Goal: Find specific page/section: Find specific page/section

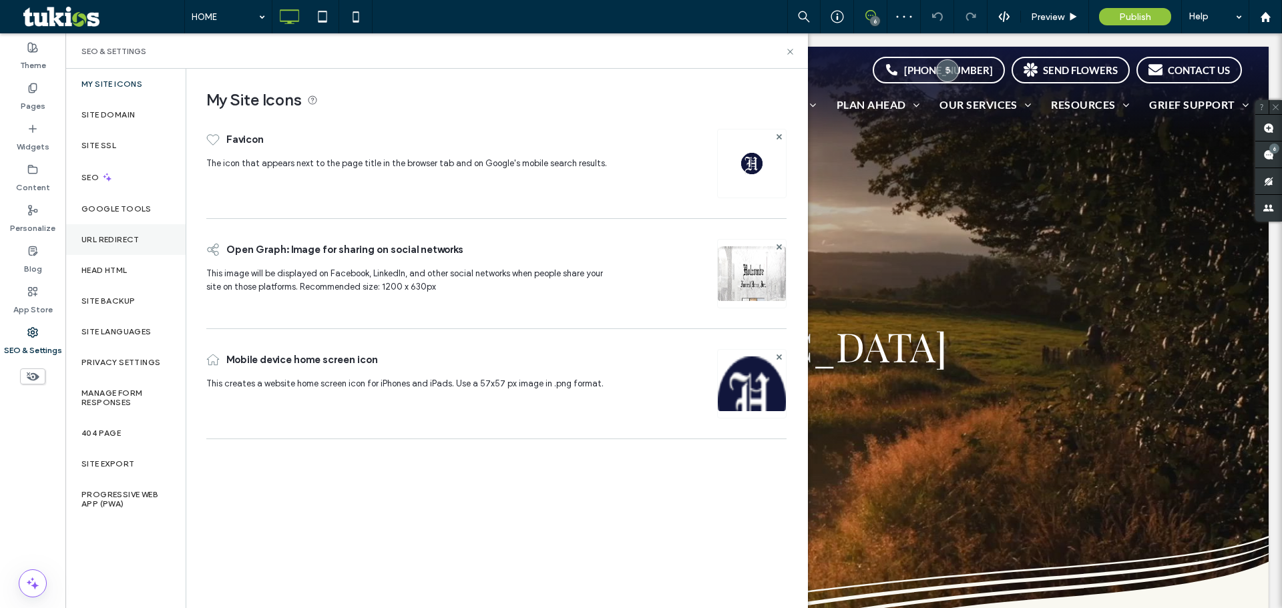
click at [115, 243] on label "URL Redirect" at bounding box center [110, 239] width 58 height 9
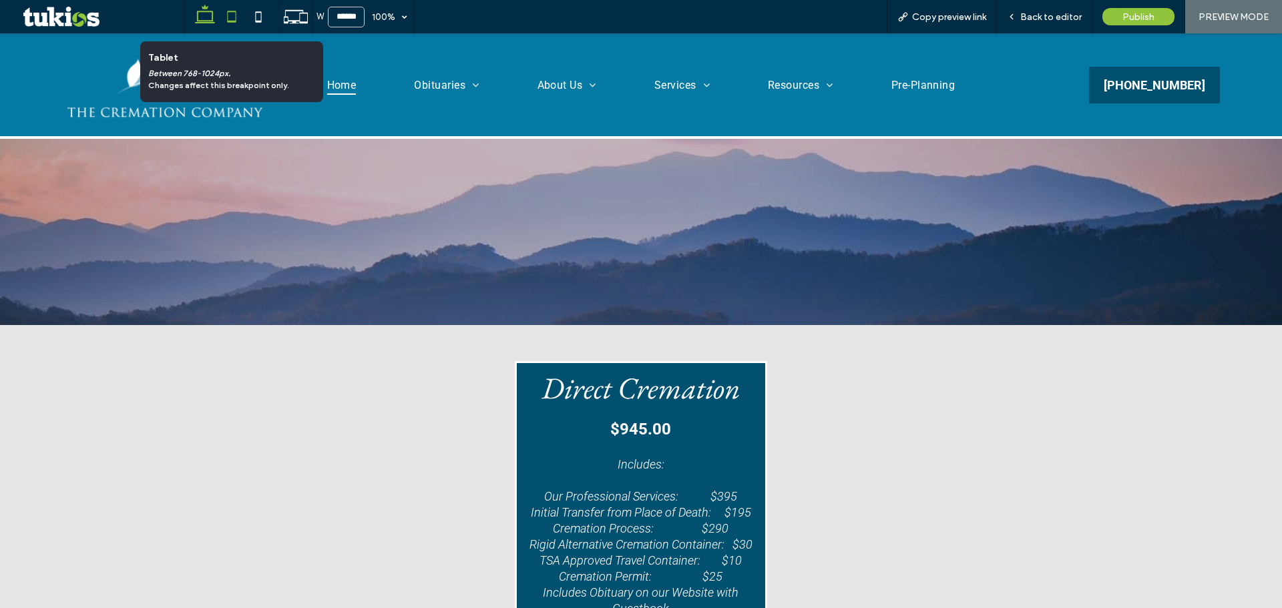
click at [227, 19] on icon at bounding box center [231, 16] width 27 height 27
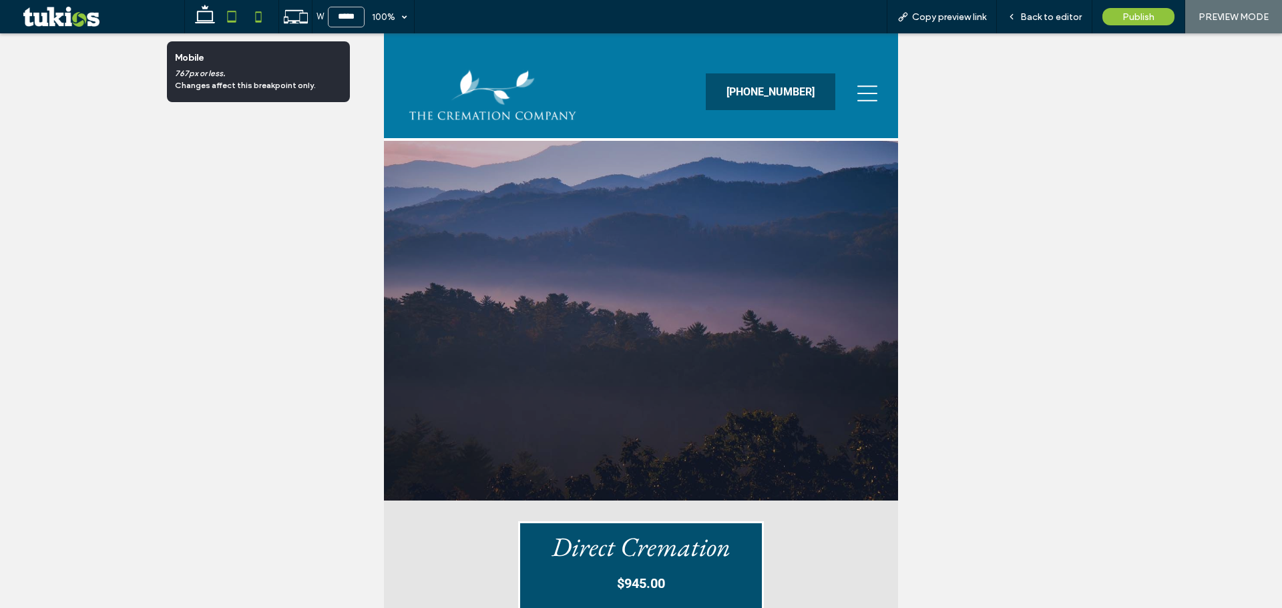
click at [254, 22] on icon at bounding box center [258, 16] width 27 height 27
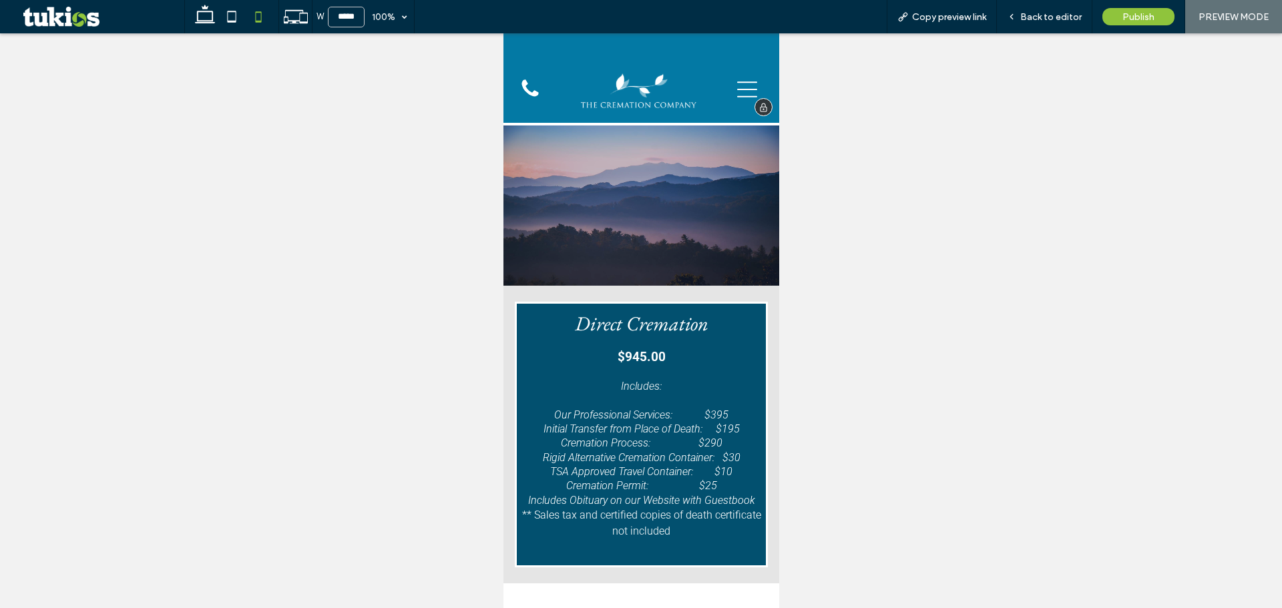
click at [738, 85] on icon at bounding box center [746, 89] width 20 height 20
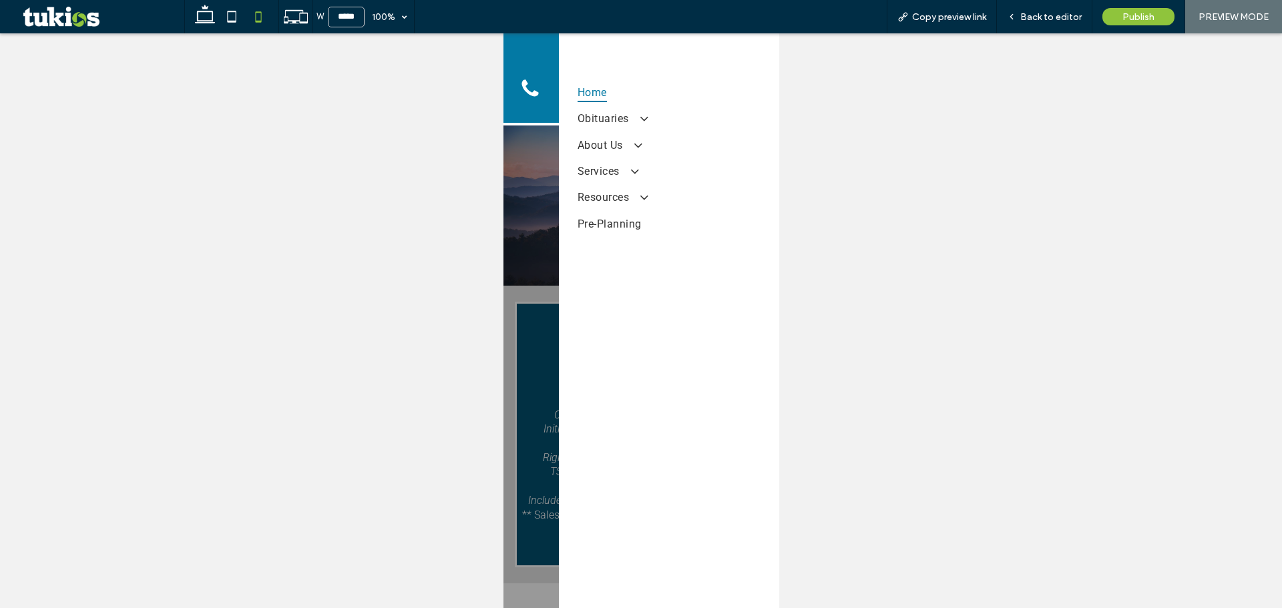
click at [252, 14] on icon at bounding box center [258, 16] width 27 height 27
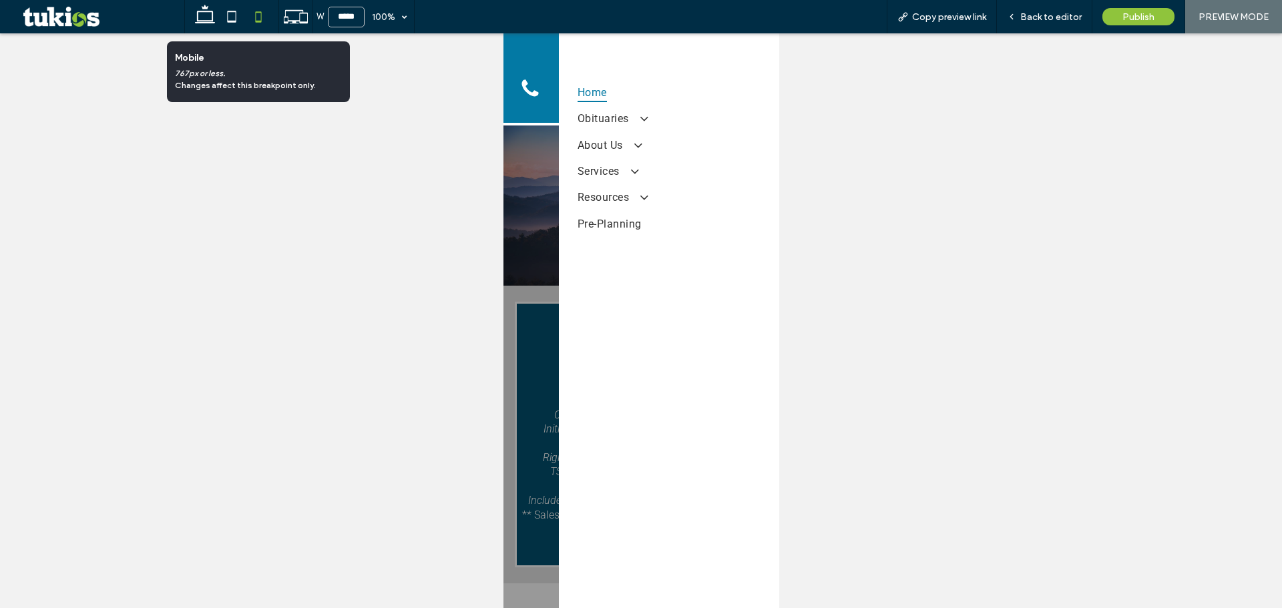
click at [251, 18] on icon at bounding box center [258, 16] width 27 height 27
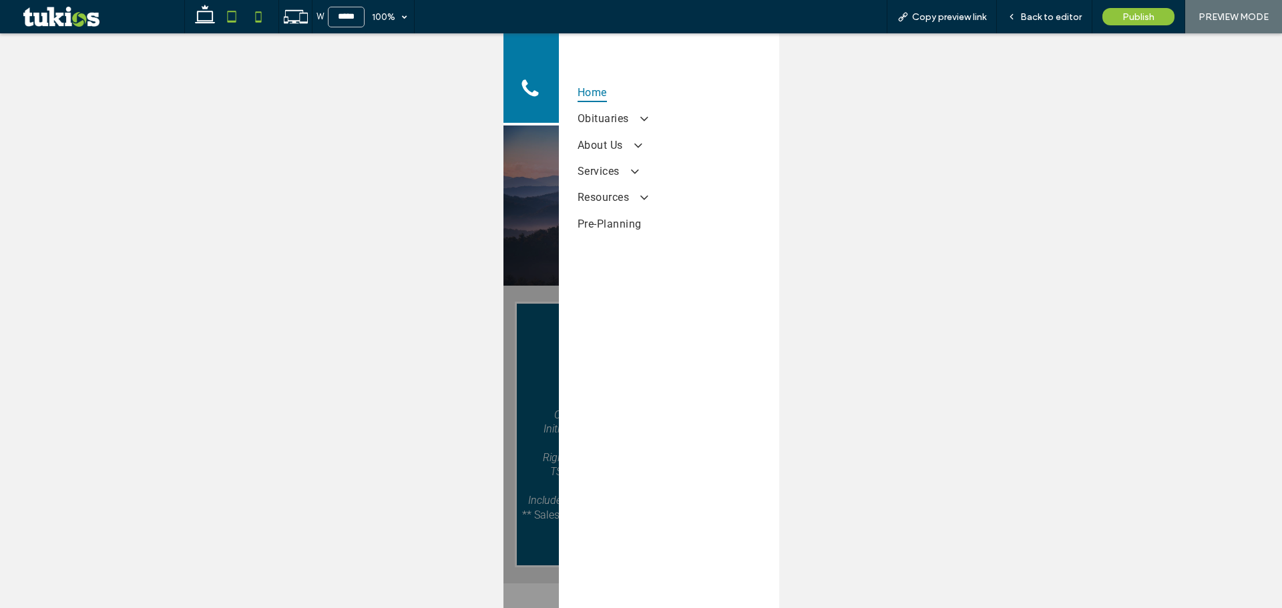
click at [232, 14] on icon at bounding box center [231, 16] width 27 height 27
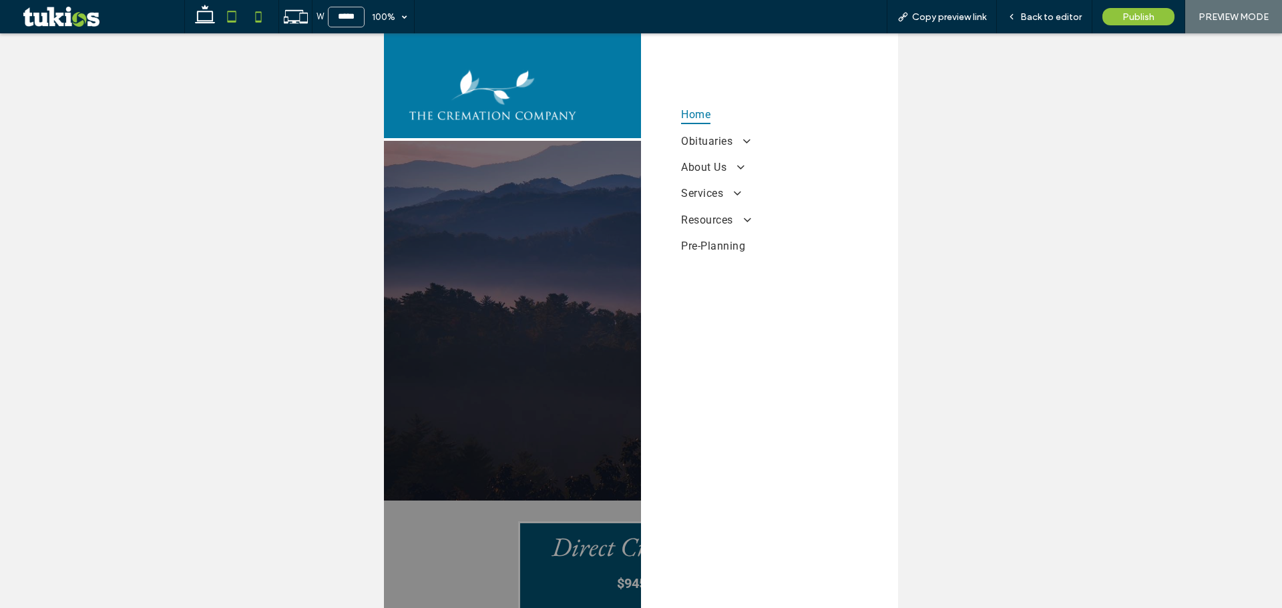
click at [261, 17] on icon at bounding box center [258, 16] width 27 height 27
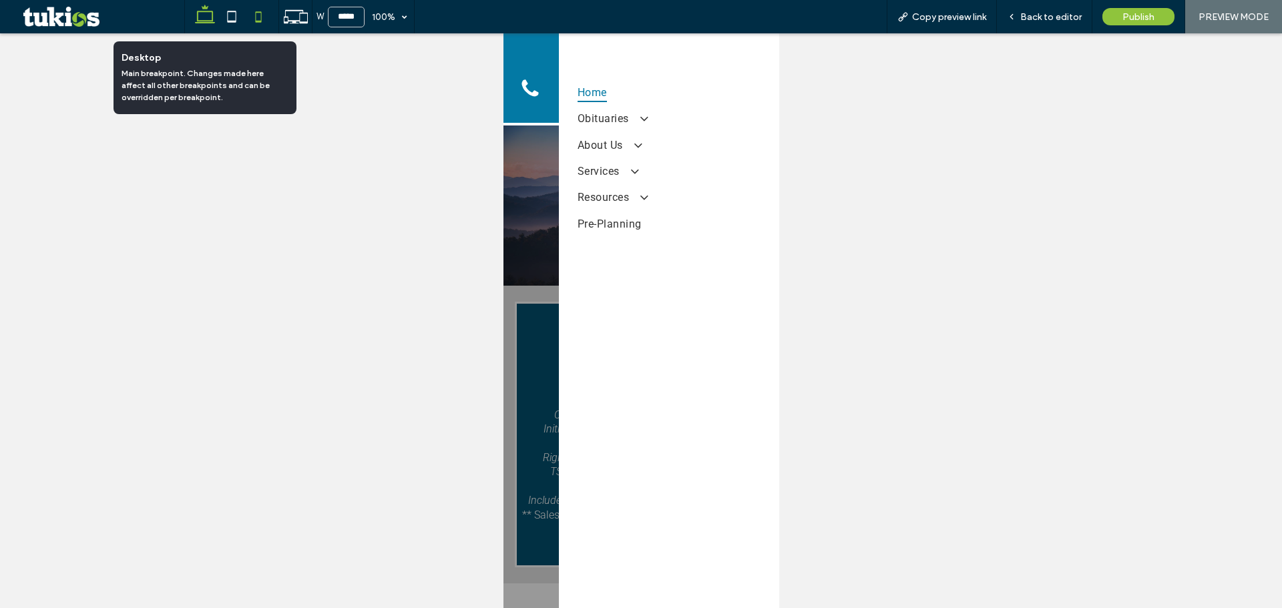
click at [205, 20] on icon at bounding box center [205, 16] width 27 height 27
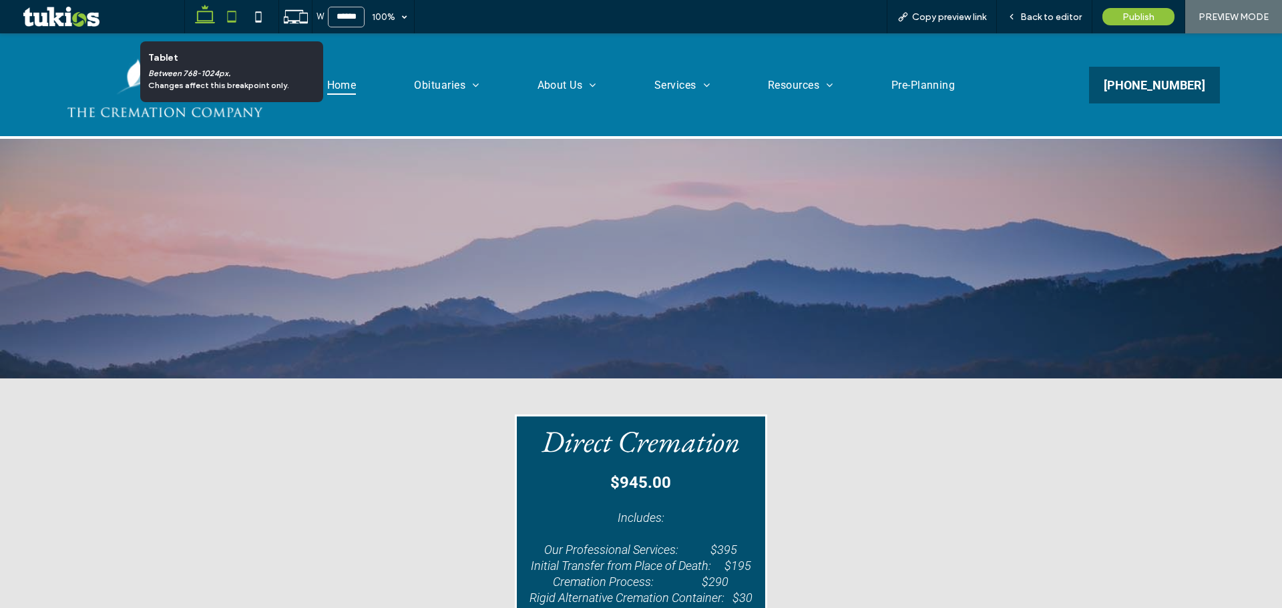
click at [235, 23] on icon at bounding box center [231, 16] width 27 height 27
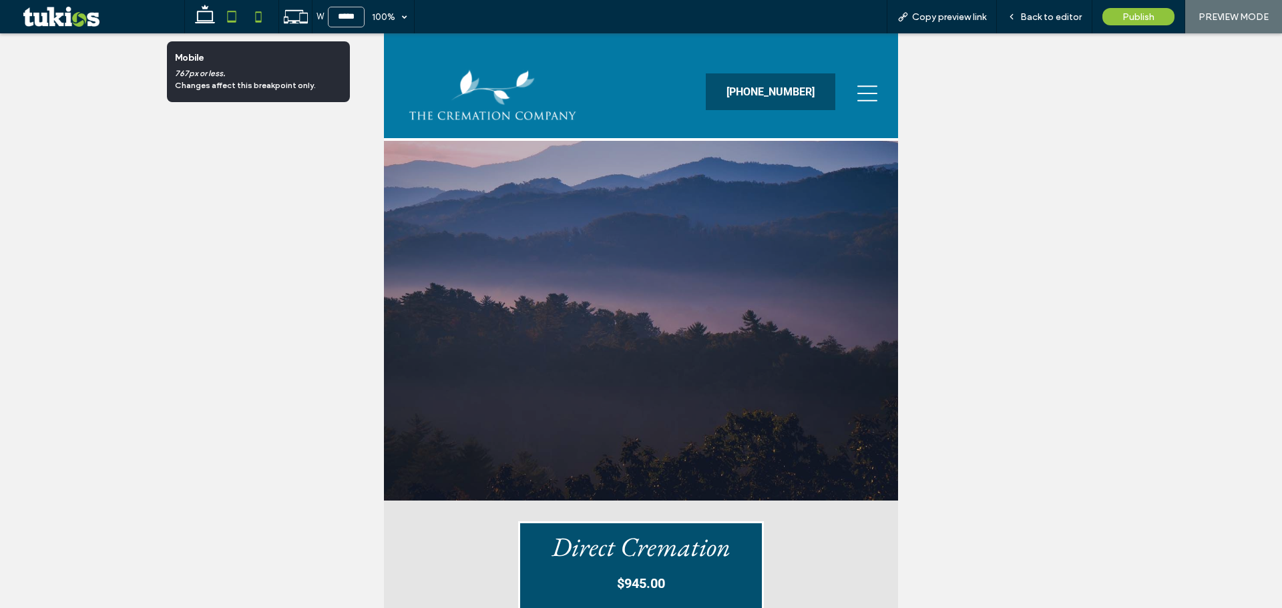
click at [253, 26] on icon at bounding box center [258, 16] width 27 height 27
type input "*****"
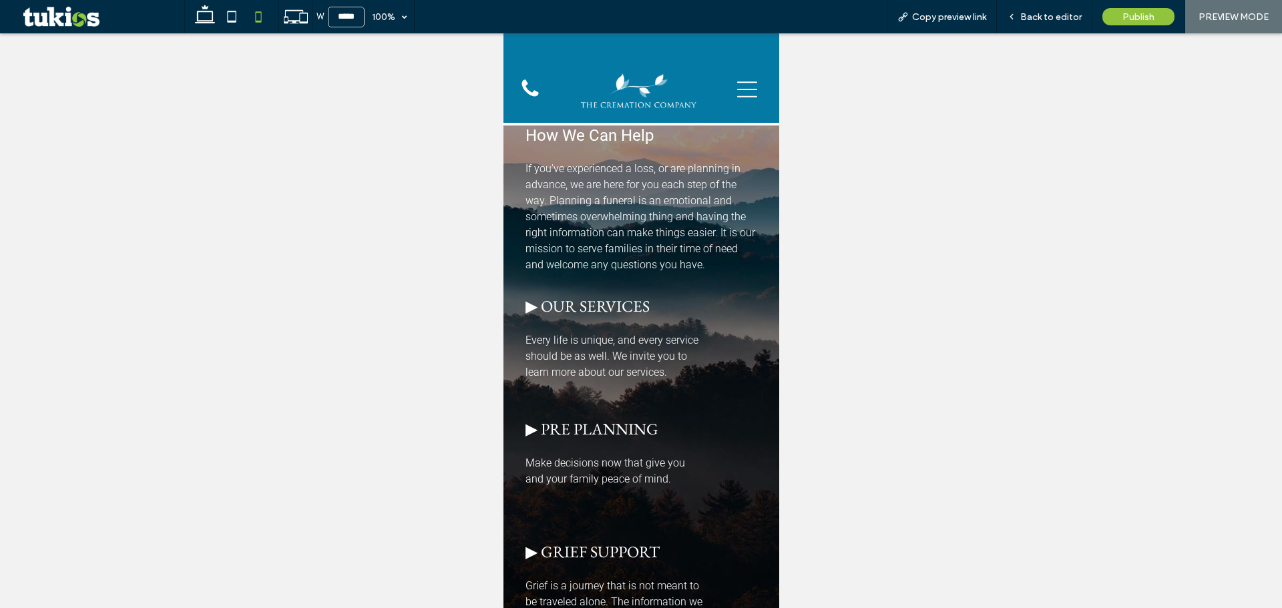
scroll to position [1936, 0]
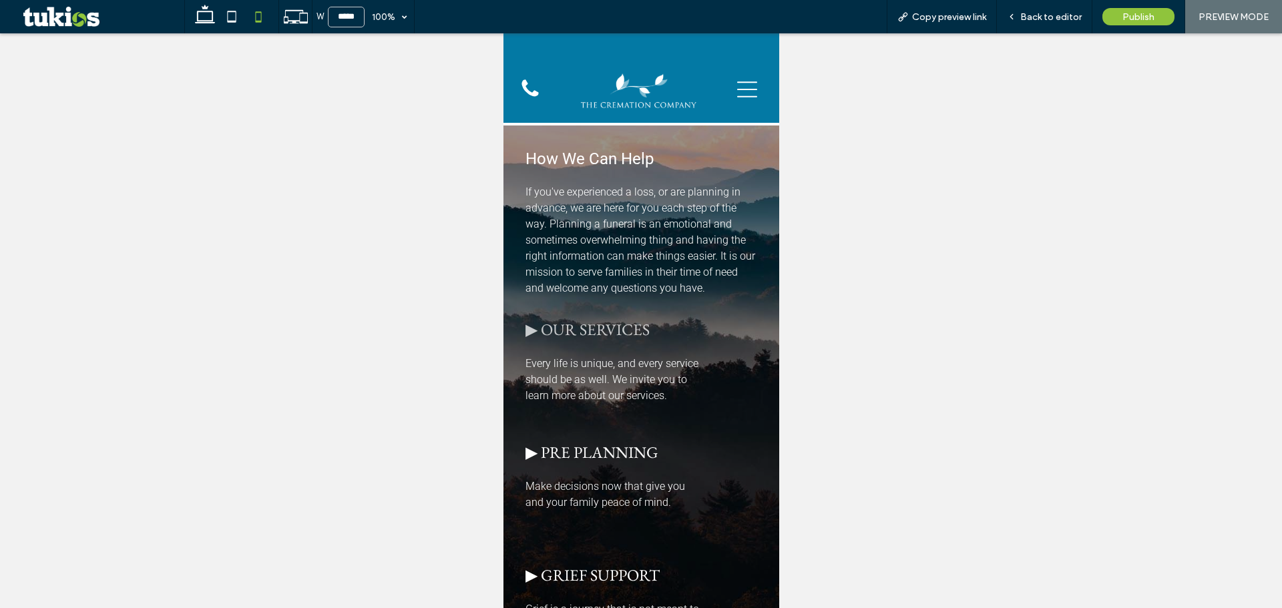
click at [577, 319] on span "▶ OUR SERVICES" at bounding box center [587, 329] width 124 height 21
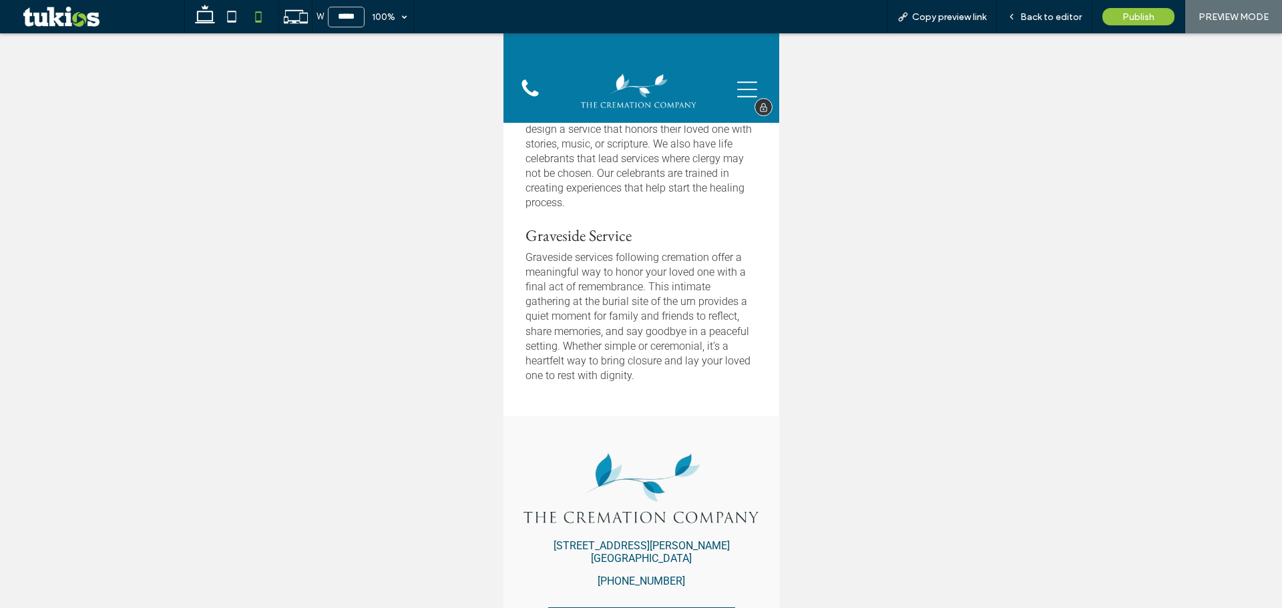
scroll to position [326, 0]
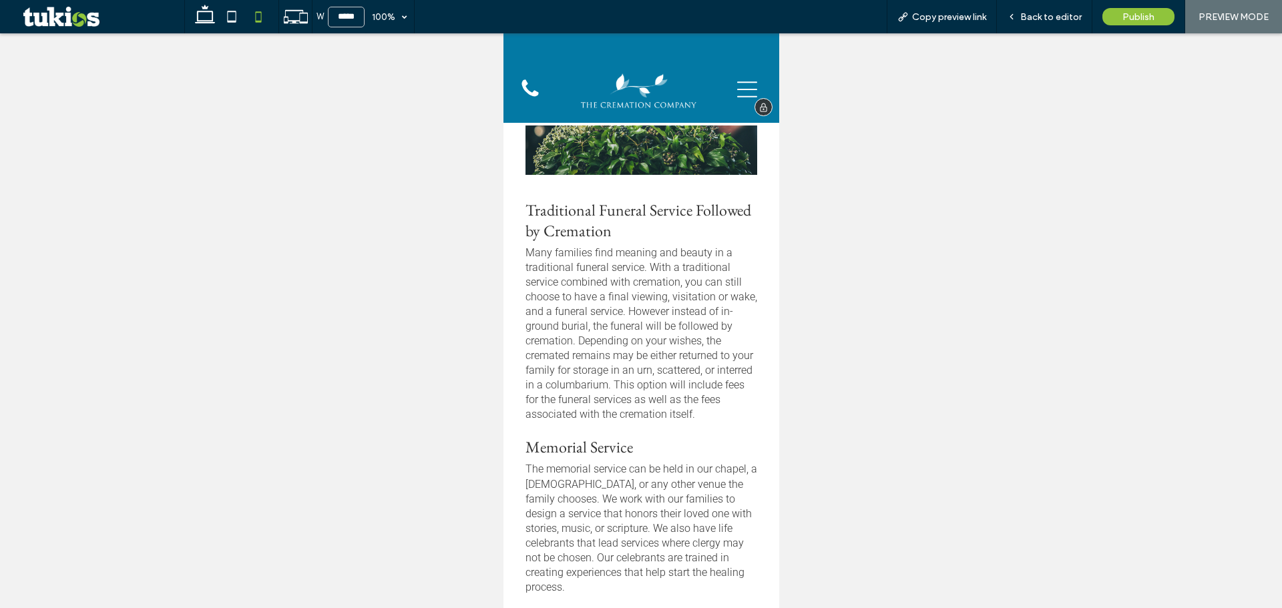
click at [606, 91] on img at bounding box center [638, 89] width 122 height 44
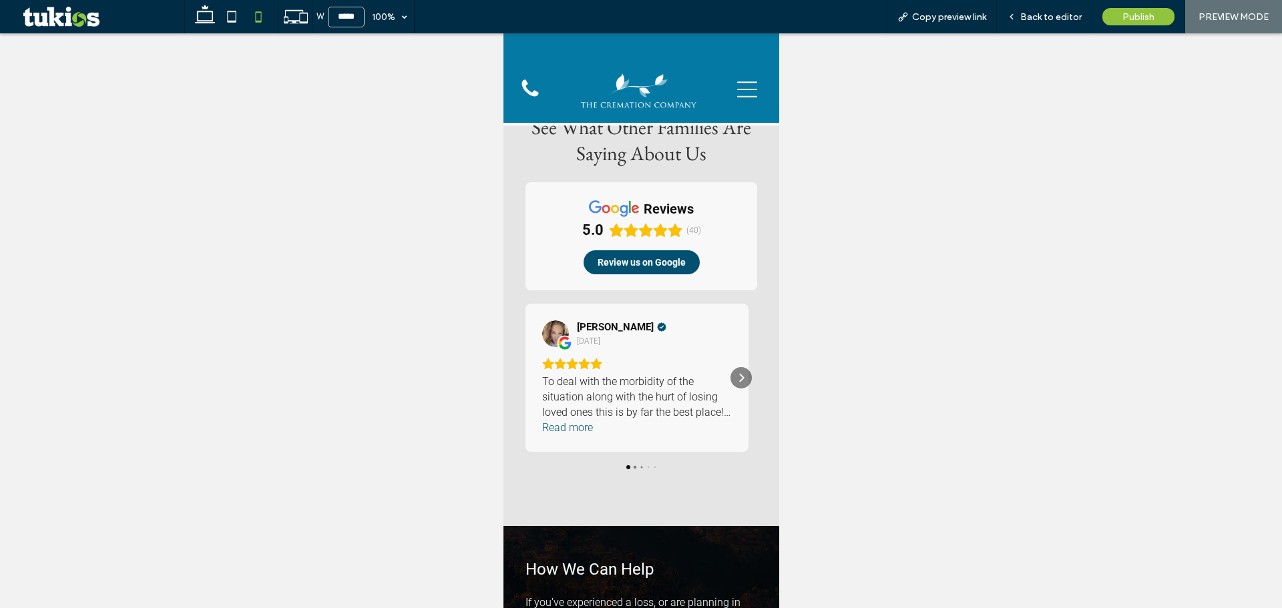
scroll to position [1526, 0]
click at [1013, 16] on icon at bounding box center [1011, 16] width 9 height 9
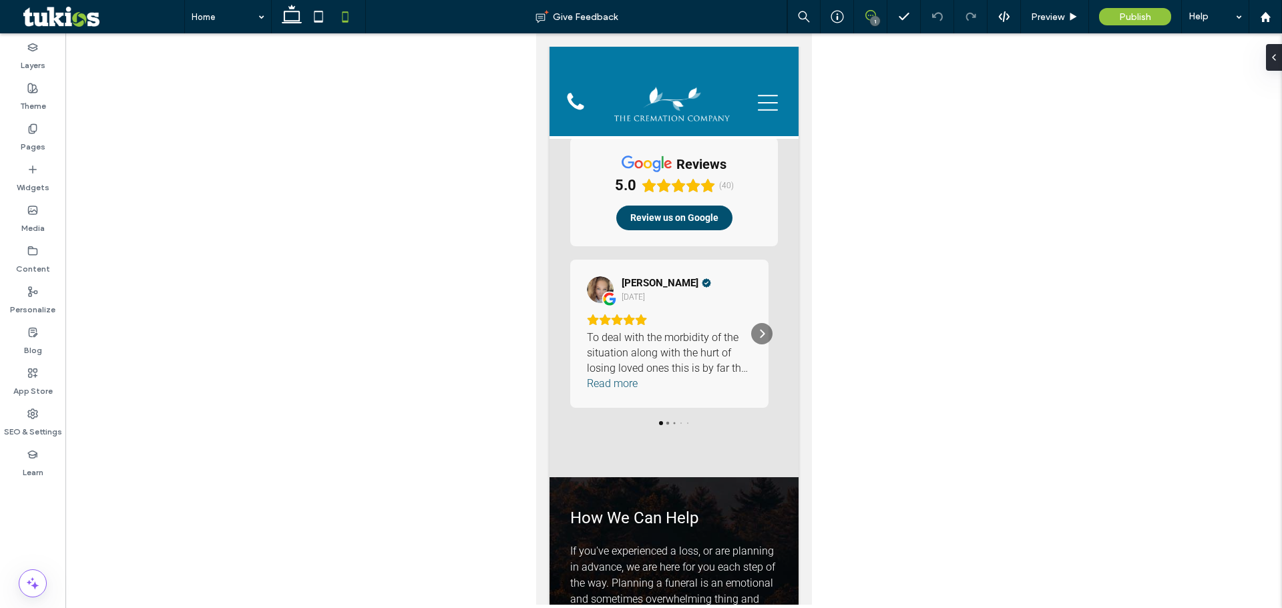
click at [869, 13] on icon at bounding box center [870, 15] width 11 height 11
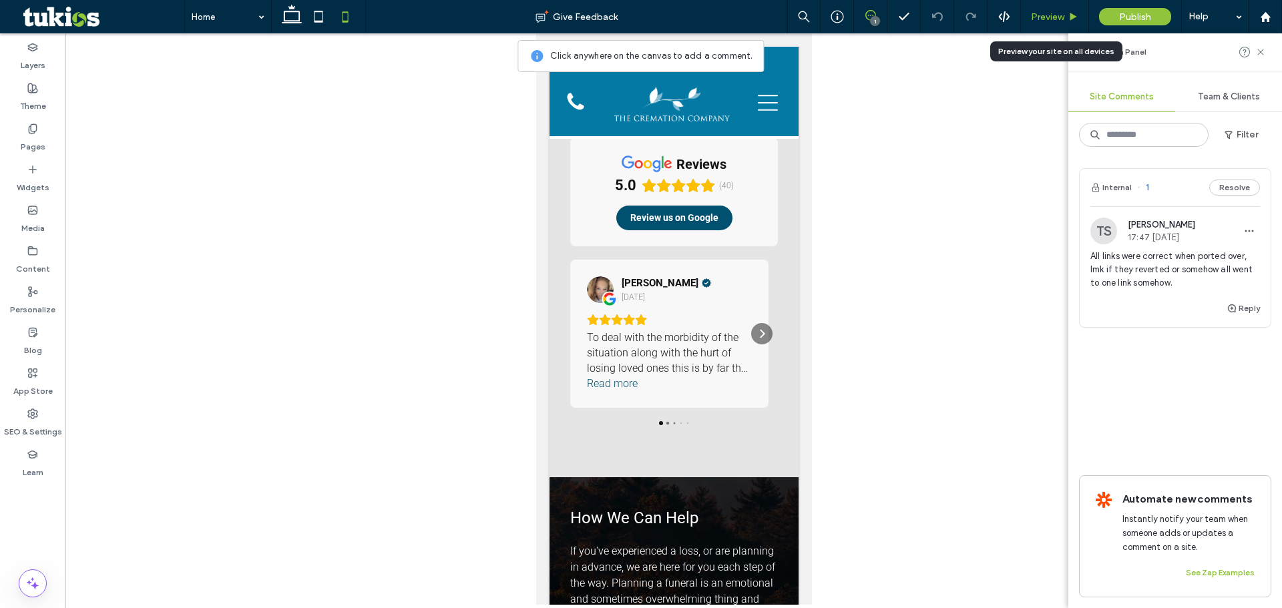
click at [1043, 23] on div "Preview" at bounding box center [1055, 16] width 68 height 33
click at [1041, 17] on span "Preview" at bounding box center [1047, 16] width 33 height 11
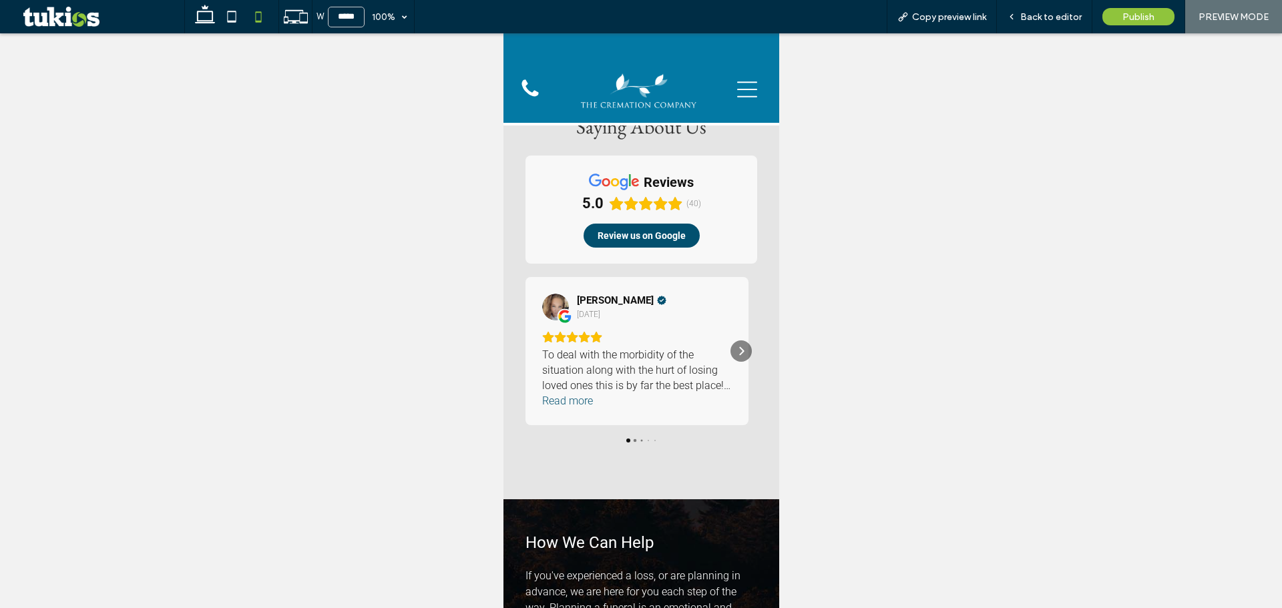
scroll to position [1526, 0]
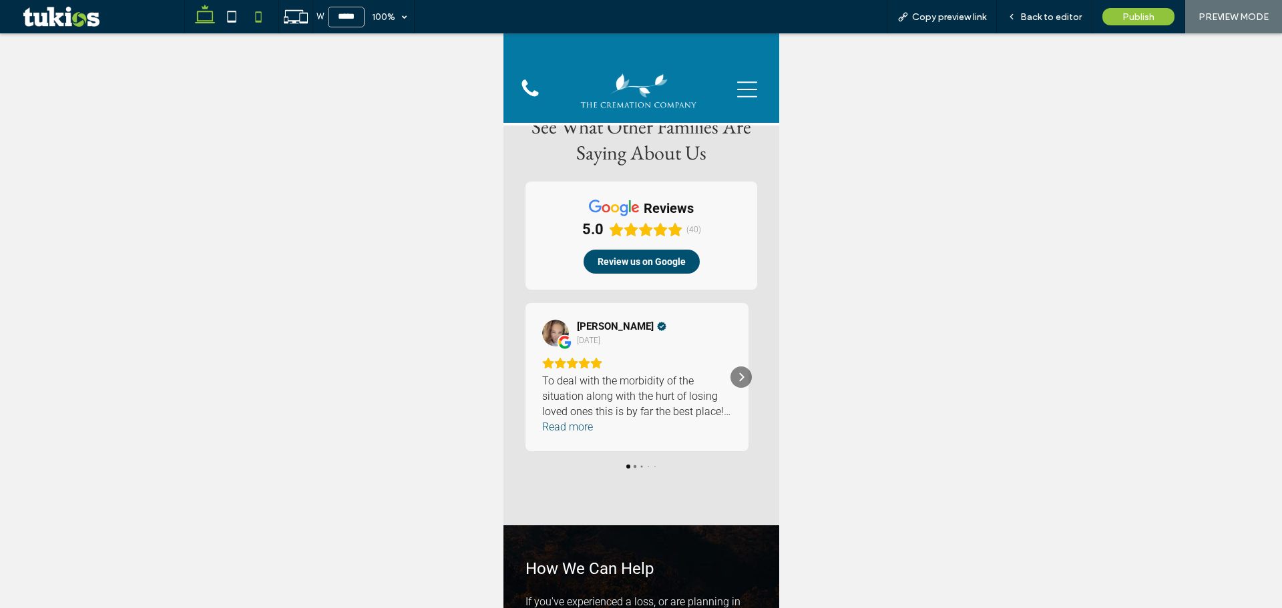
click at [199, 15] on icon at bounding box center [205, 16] width 27 height 27
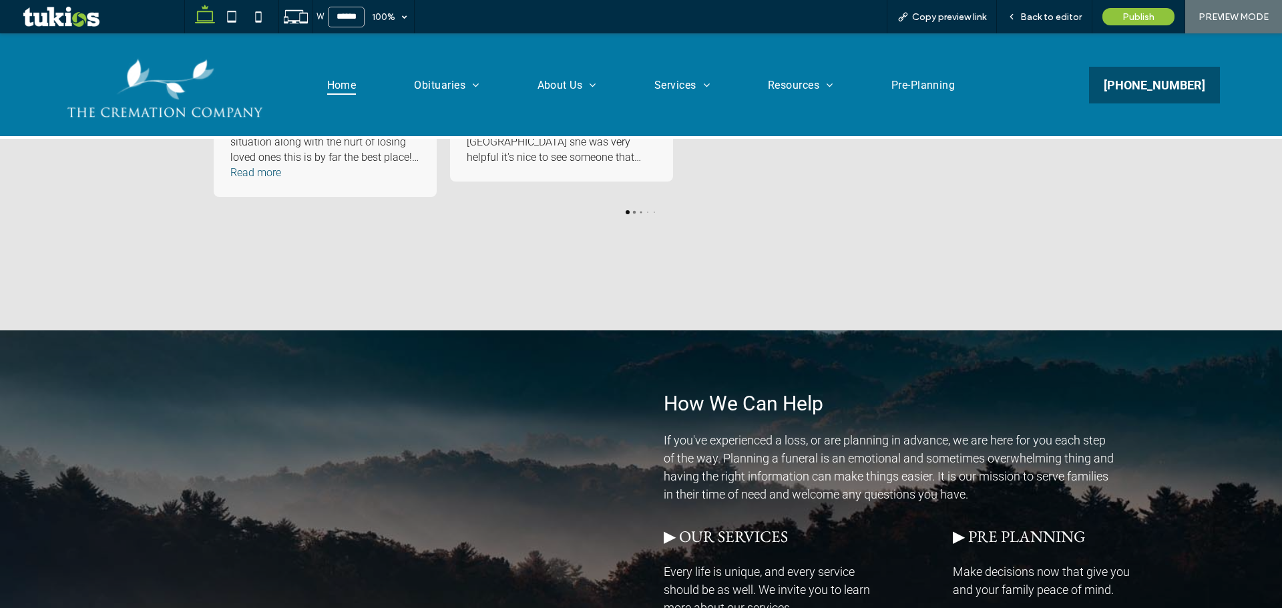
type input "******"
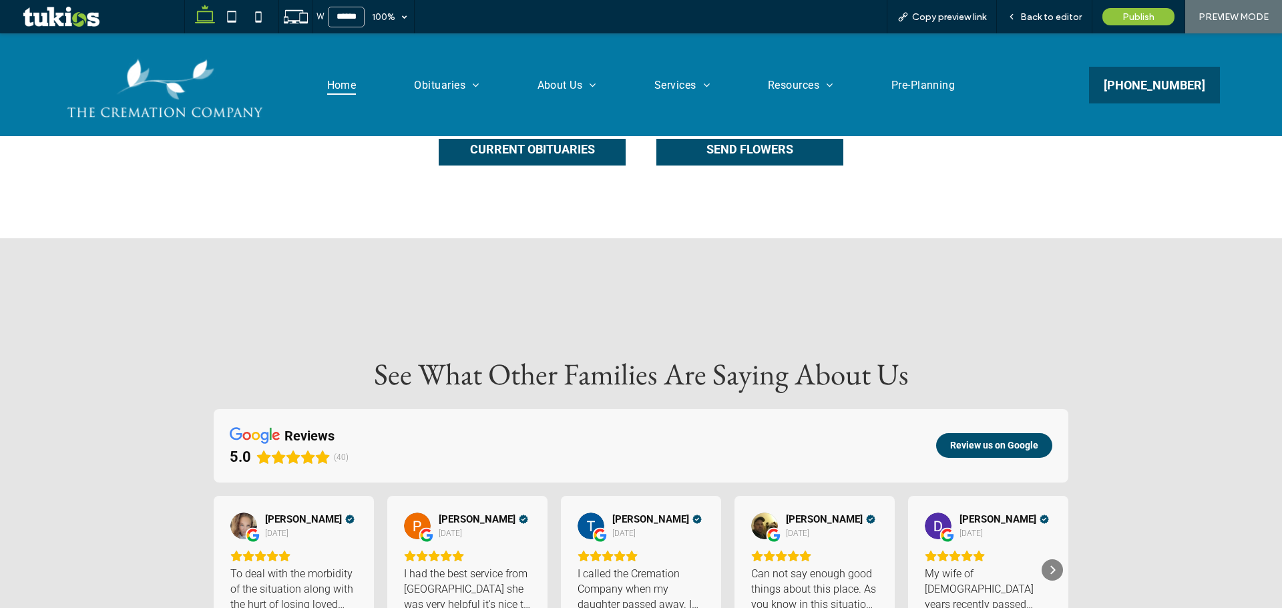
scroll to position [1068, 0]
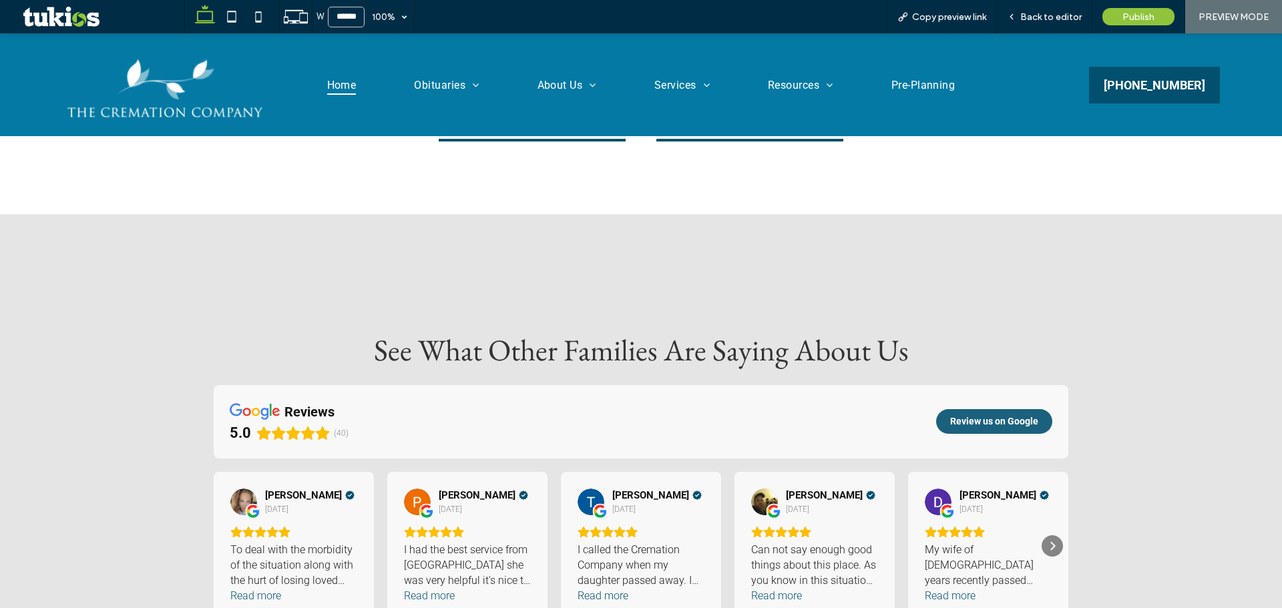
click at [965, 415] on span "Review us on Google" at bounding box center [994, 421] width 88 height 12
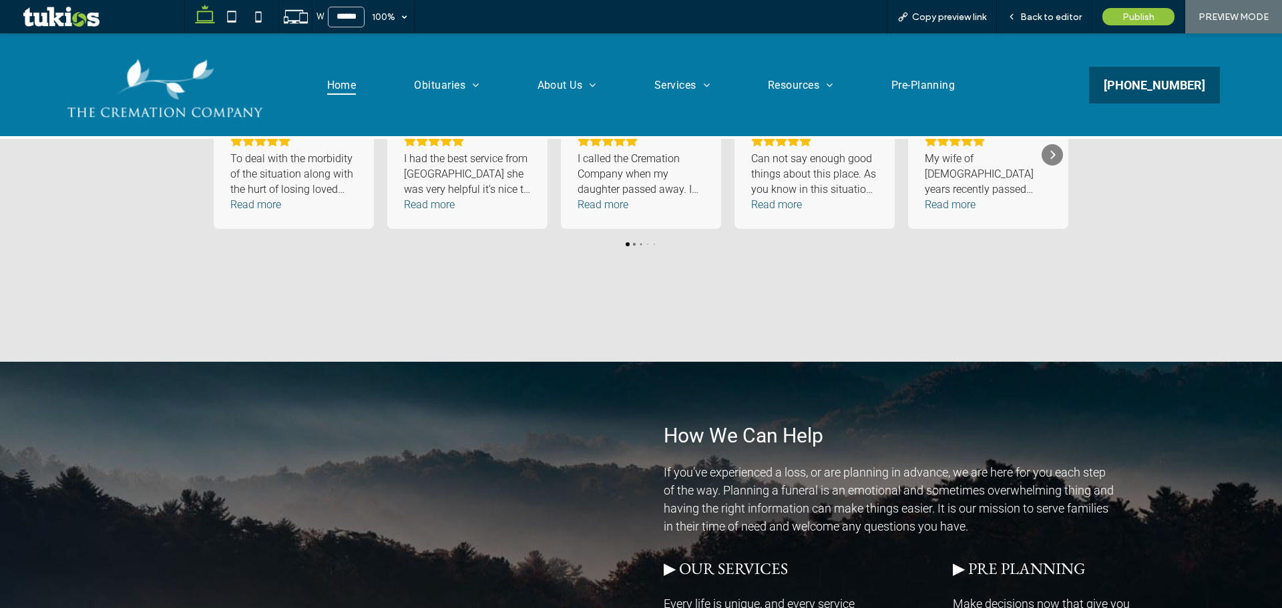
scroll to position [1335, 0]
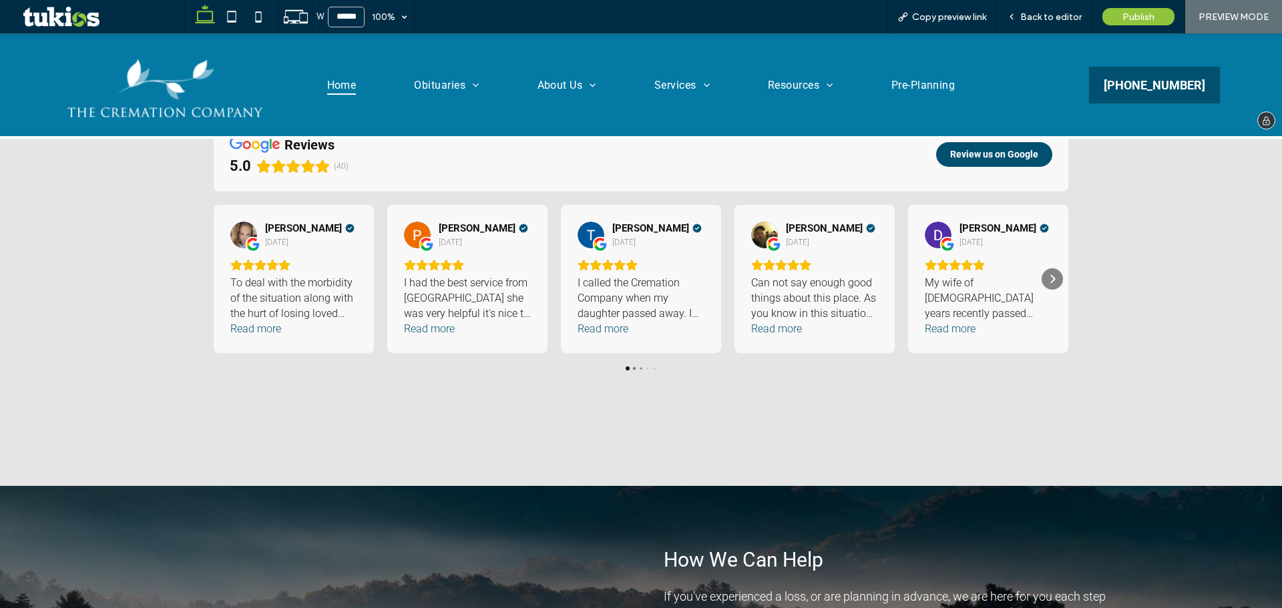
click at [220, 93] on img at bounding box center [165, 84] width 206 height 75
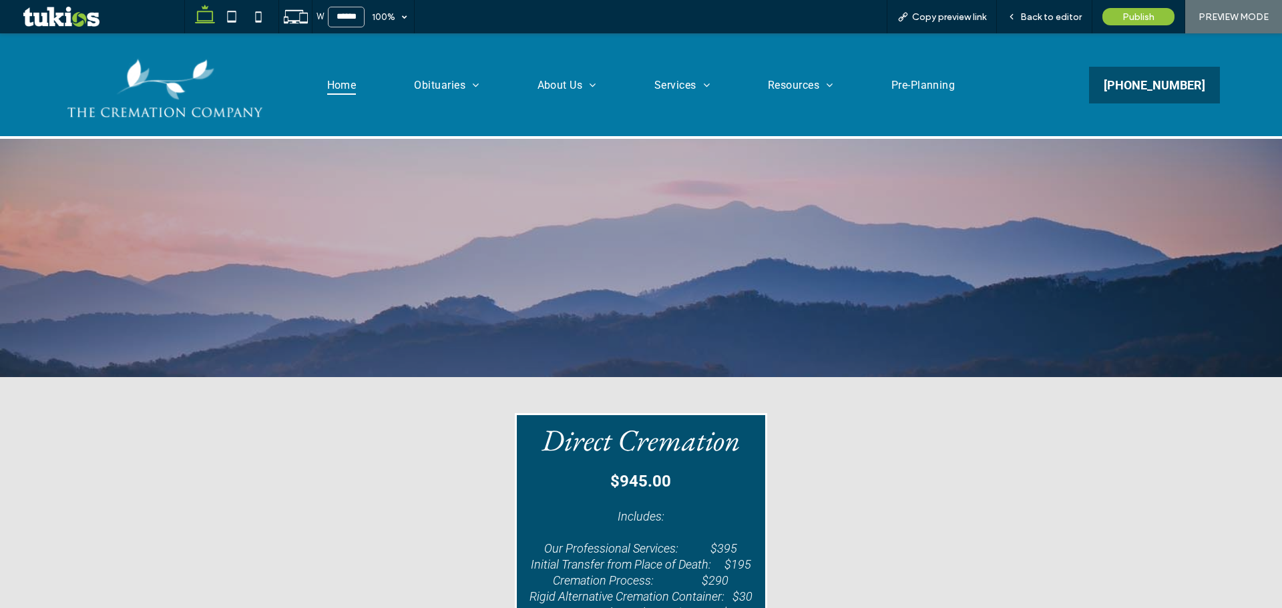
scroll to position [0, 0]
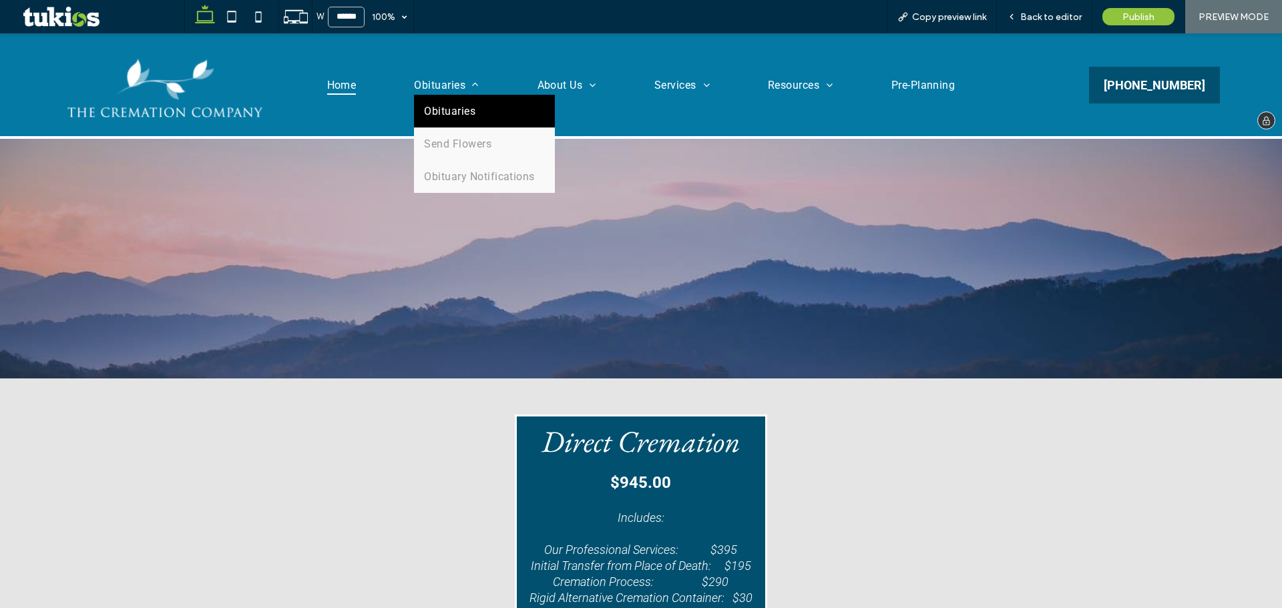
click at [454, 103] on link "Obituaries" at bounding box center [484, 111] width 141 height 33
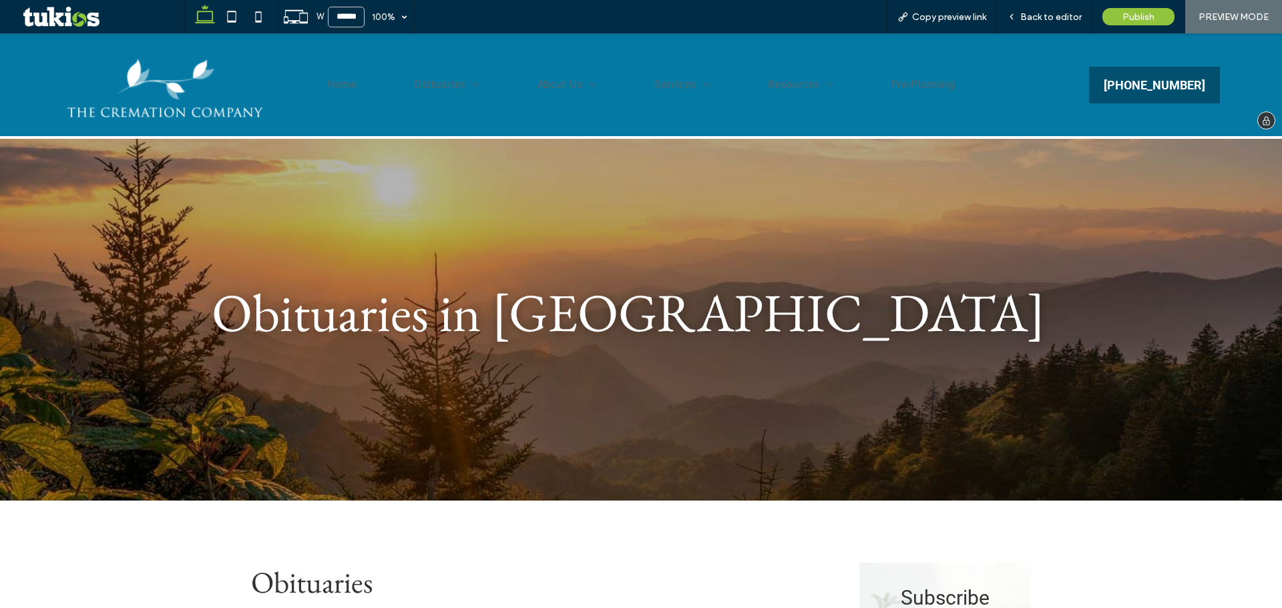
drag, startPoint x: 215, startPoint y: 101, endPoint x: 216, endPoint y: 134, distance: 32.7
click at [216, 101] on img at bounding box center [165, 84] width 206 height 75
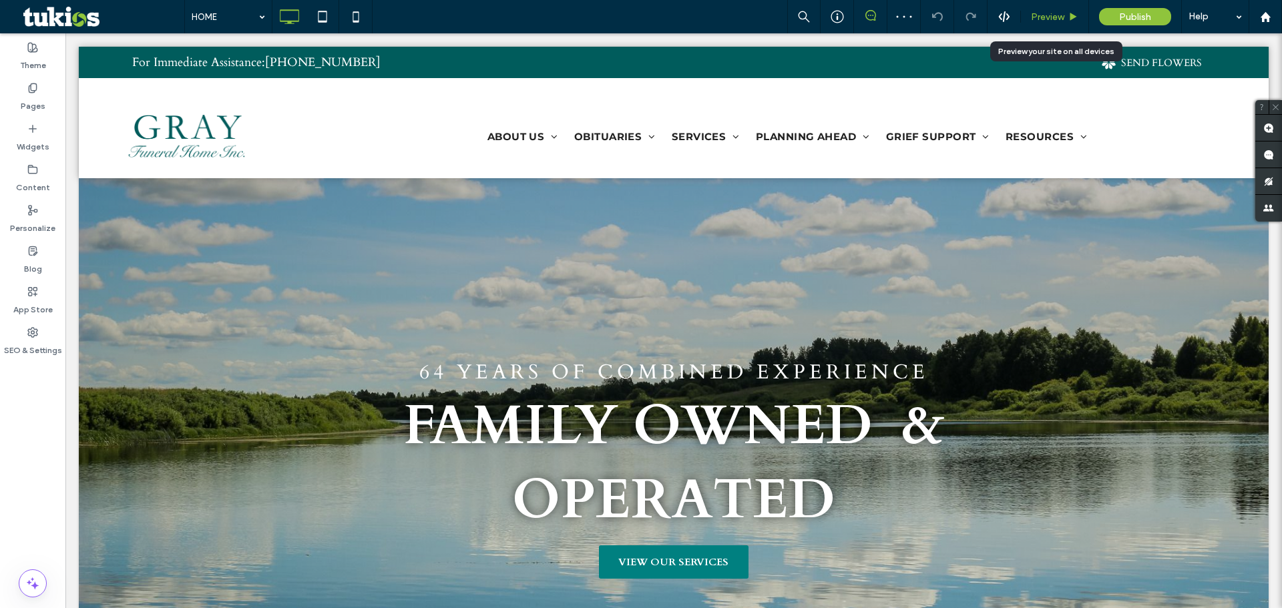
click at [1043, 15] on span "Preview" at bounding box center [1047, 16] width 33 height 11
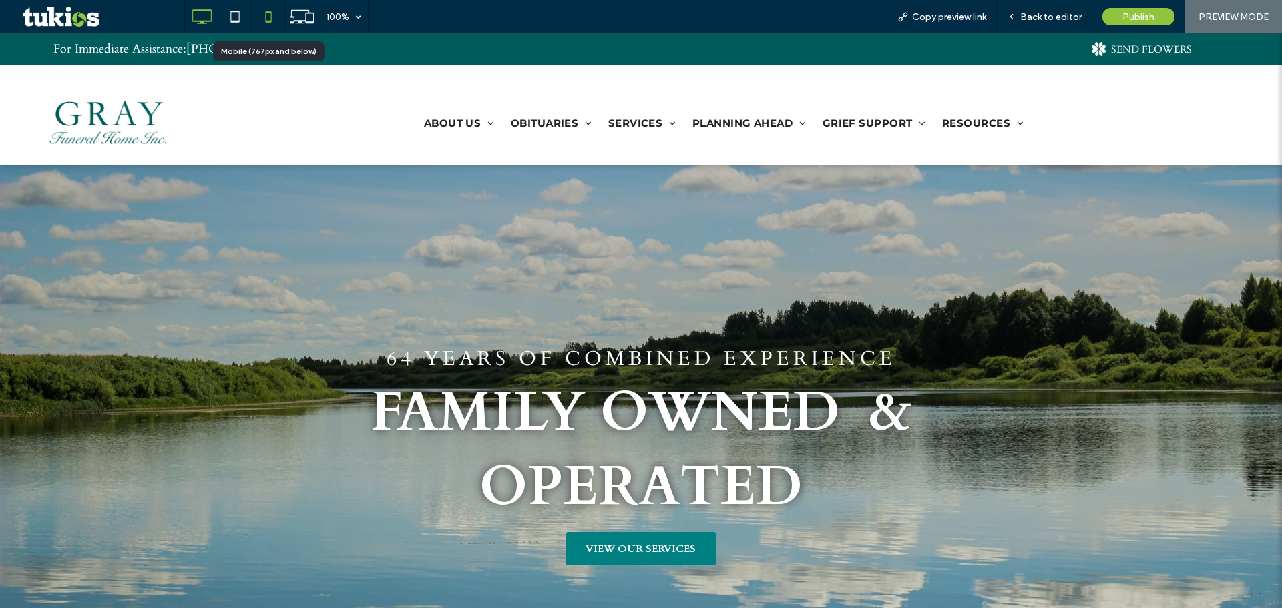
click at [255, 19] on icon at bounding box center [268, 16] width 27 height 27
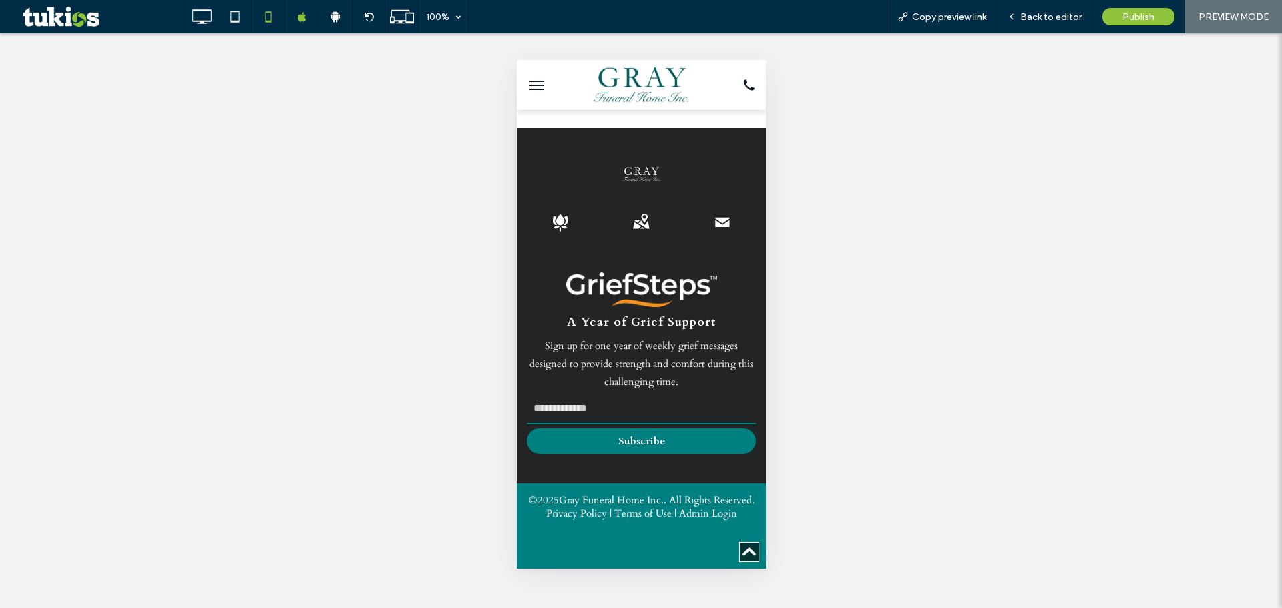
scroll to position [3271, 0]
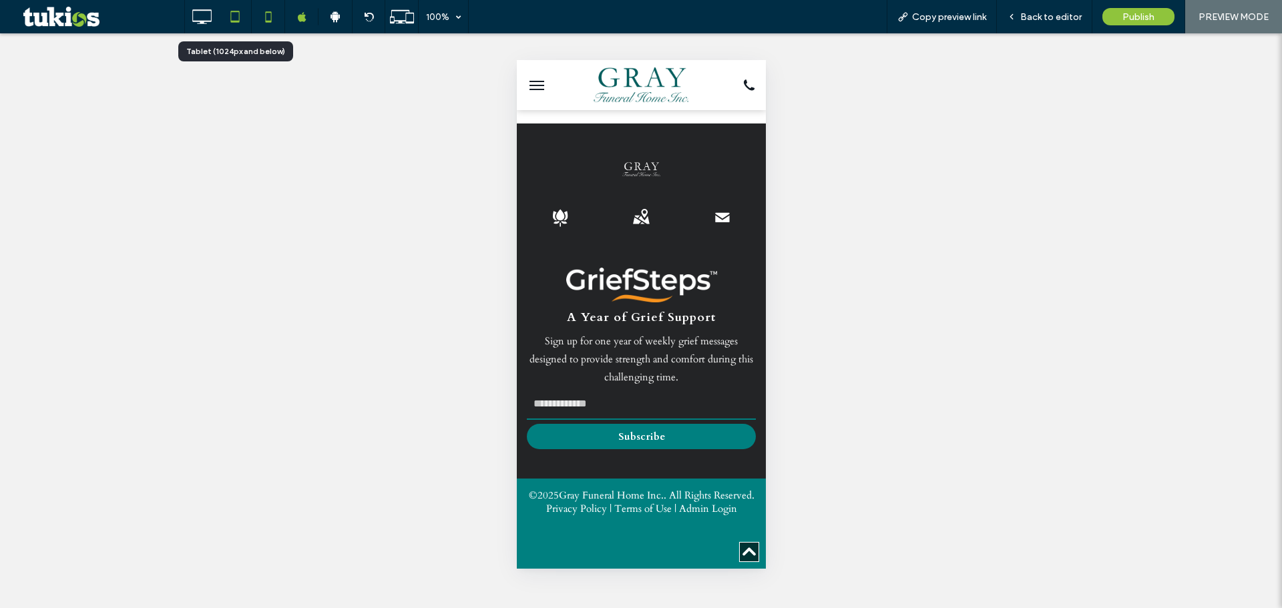
click at [236, 21] on use at bounding box center [234, 16] width 9 height 11
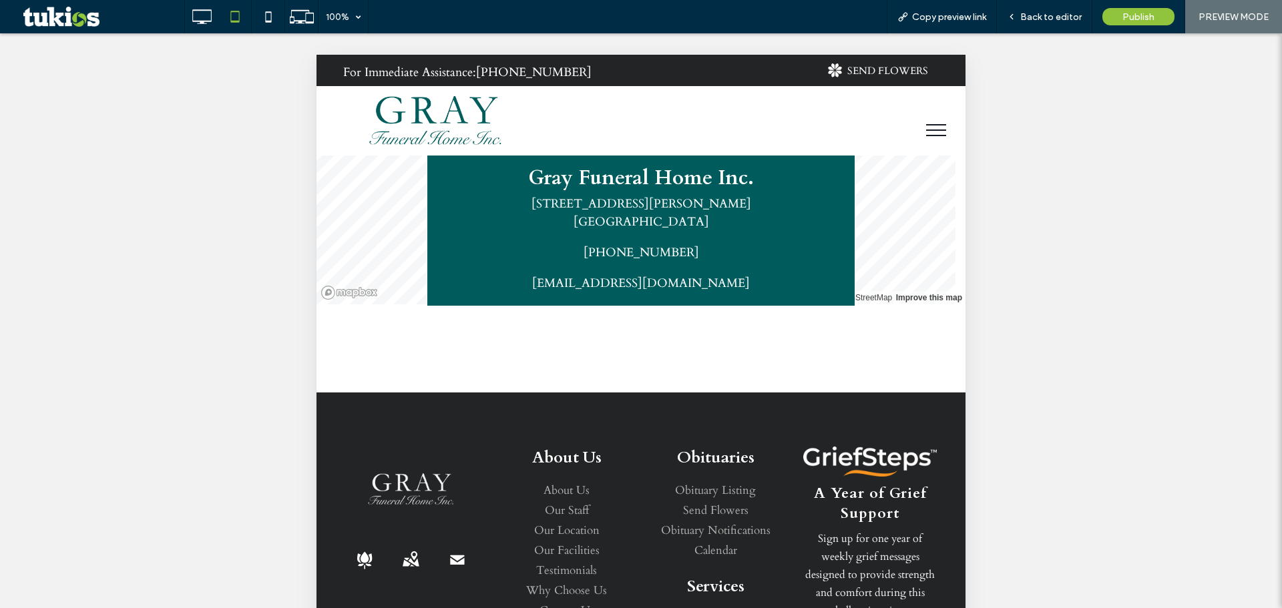
scroll to position [2515, 0]
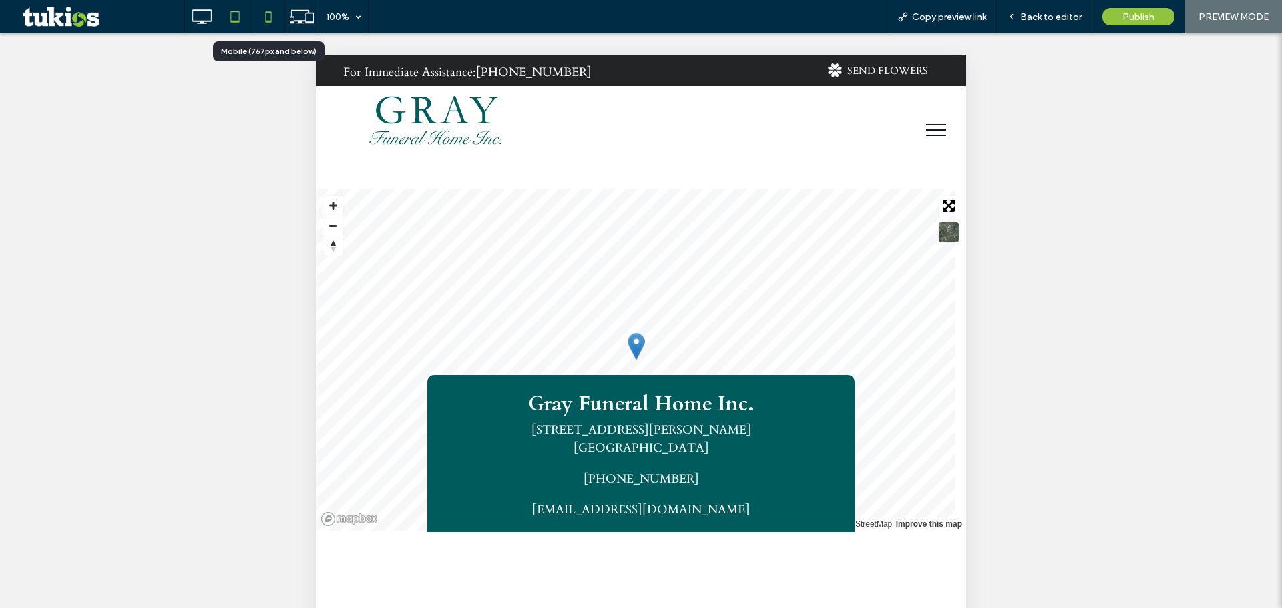
click at [269, 19] on icon at bounding box center [268, 16] width 27 height 27
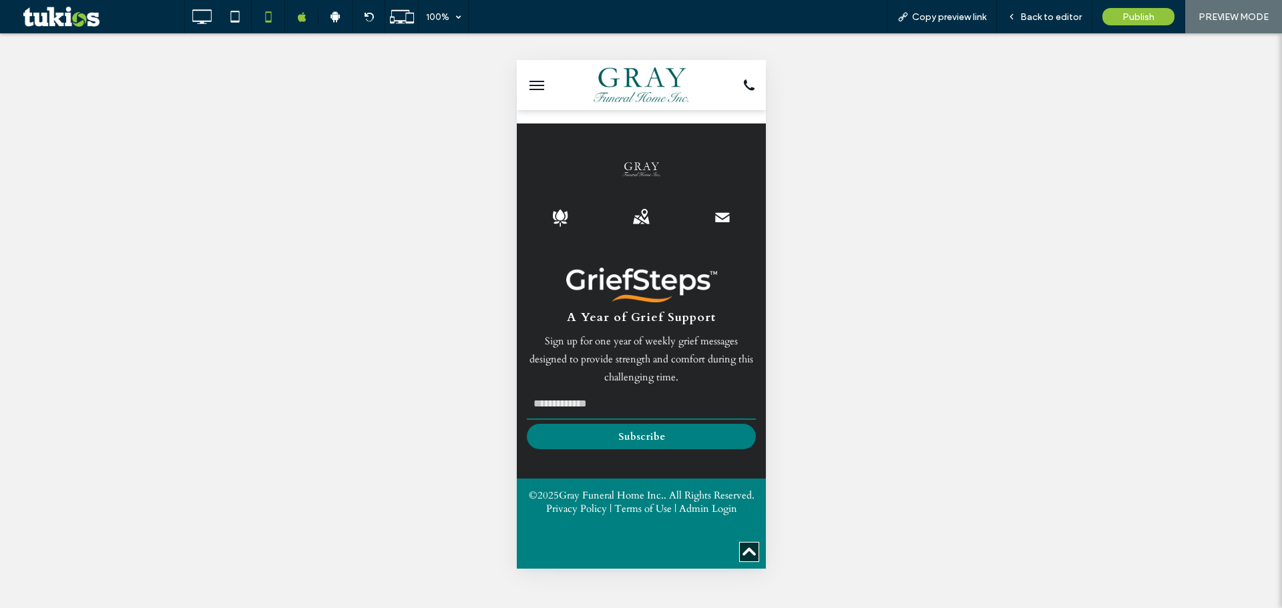
scroll to position [3291, 0]
click at [200, 25] on icon at bounding box center [201, 16] width 27 height 27
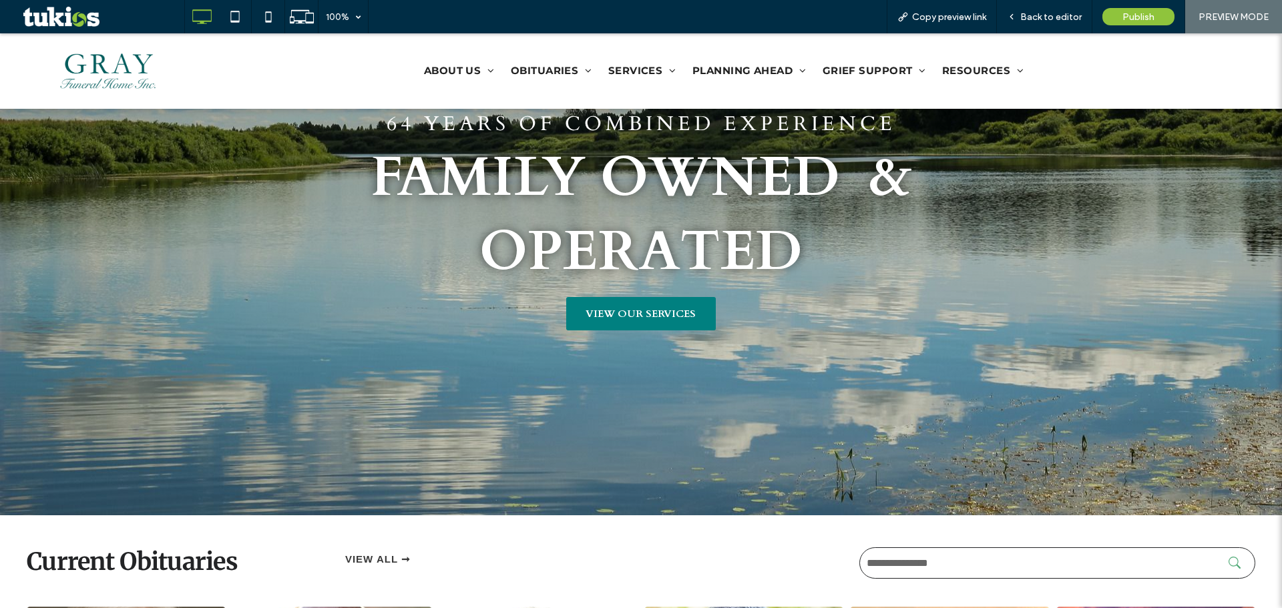
scroll to position [400, 0]
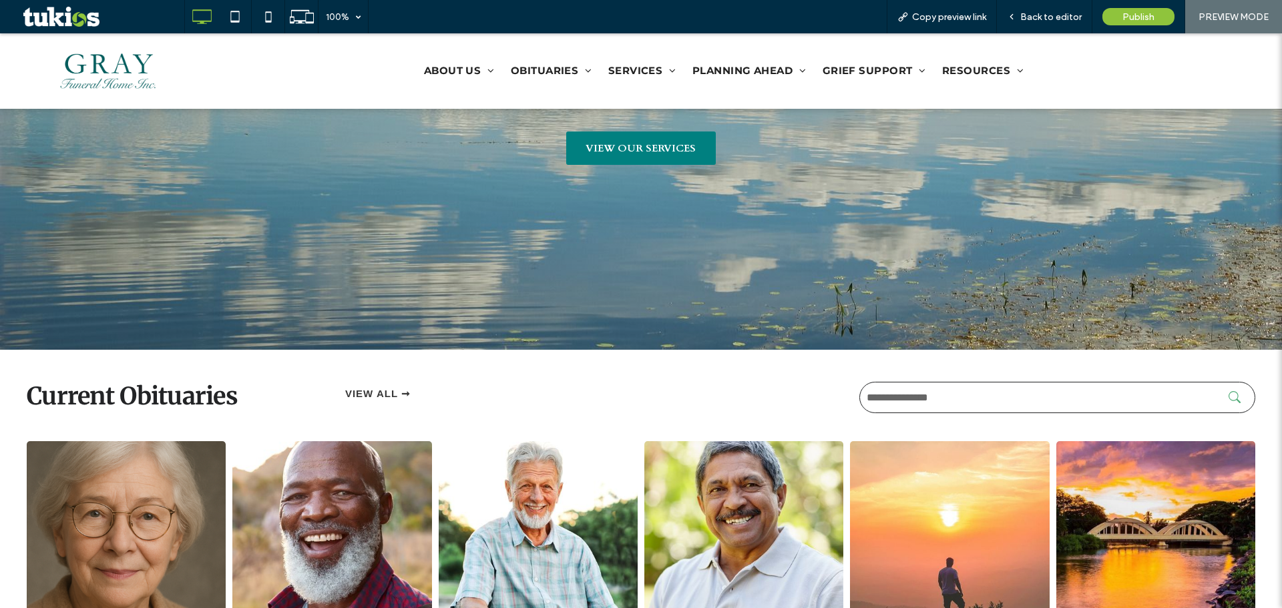
click at [1053, 396] on input "text" at bounding box center [1057, 397] width 396 height 31
type input "******"
click at [1228, 391] on button "submit" at bounding box center [1238, 397] width 20 height 12
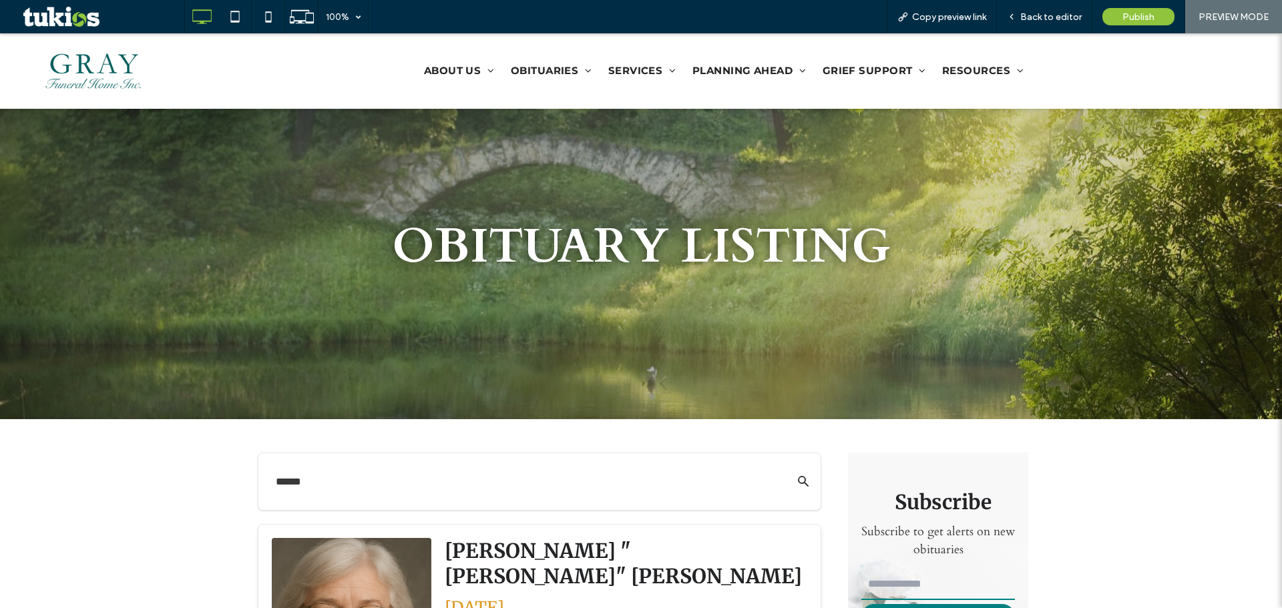
scroll to position [334, 0]
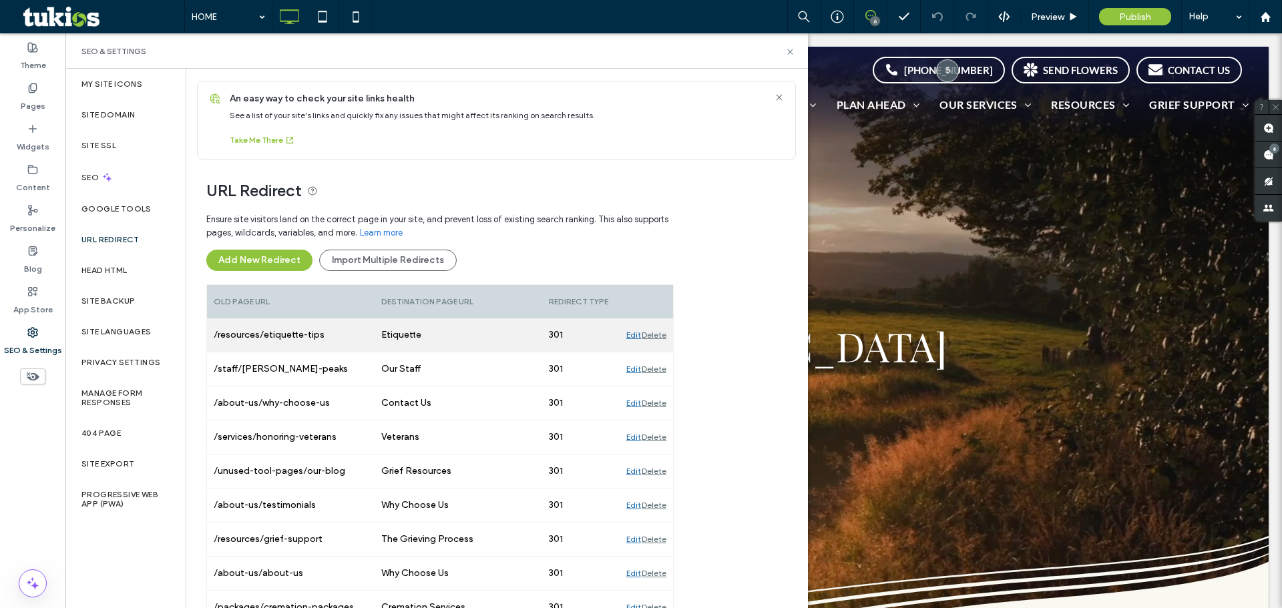
click at [657, 335] on div "Delete" at bounding box center [653, 334] width 25 height 33
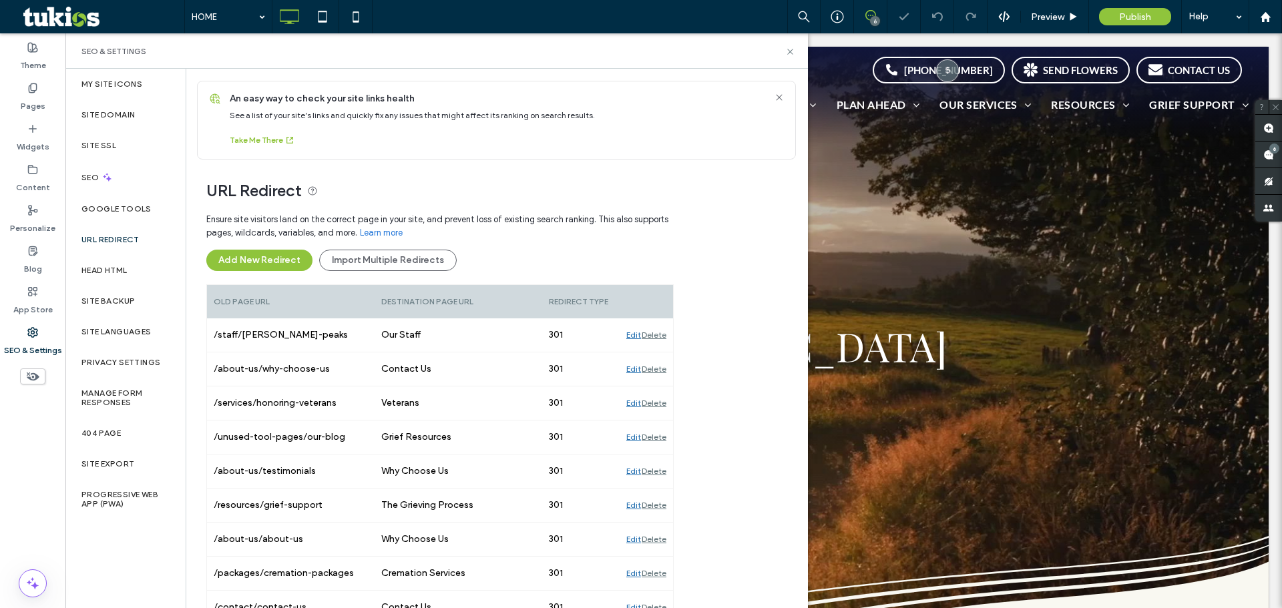
click at [657, 335] on div "Delete" at bounding box center [653, 334] width 25 height 33
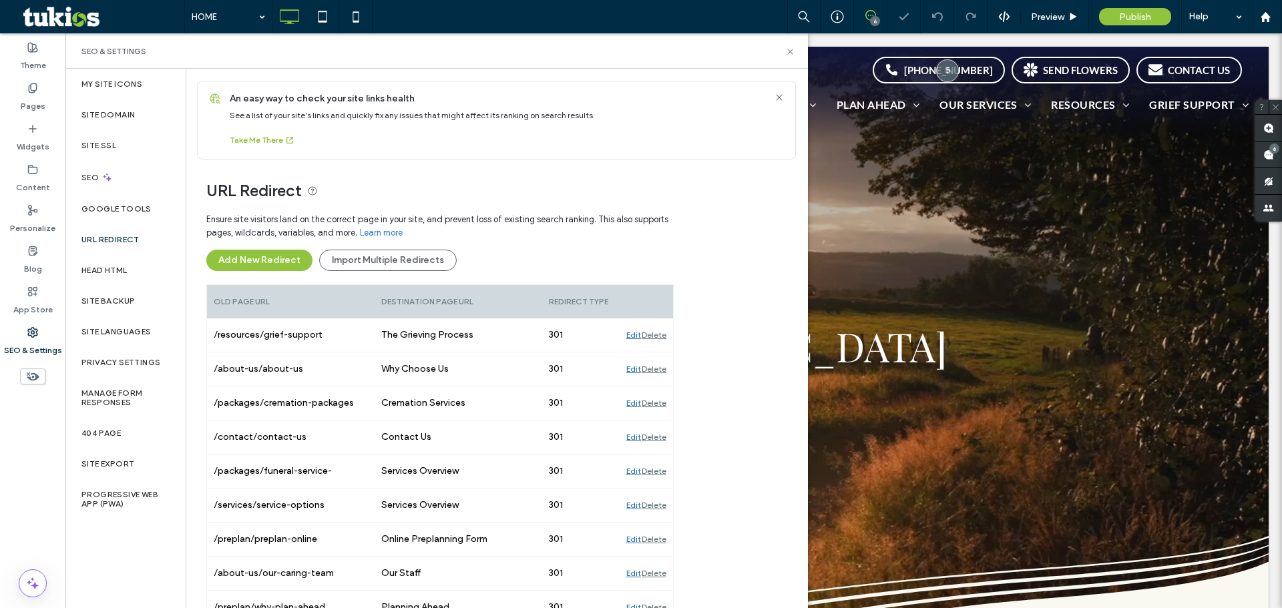
click at [657, 335] on div "Delete" at bounding box center [653, 334] width 25 height 33
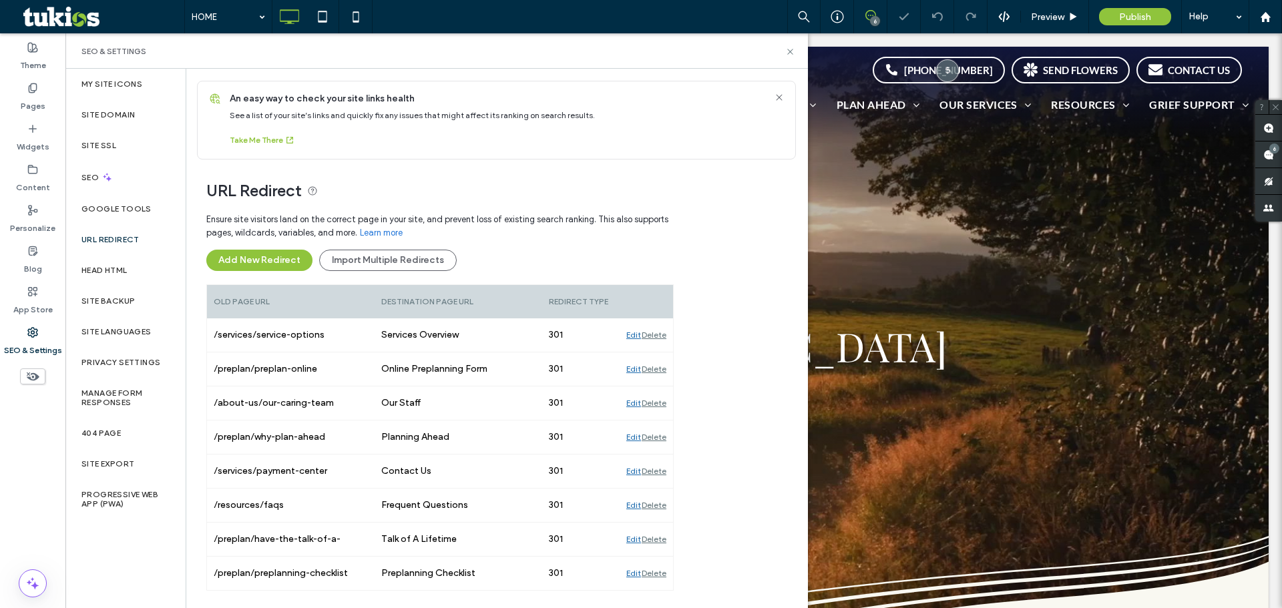
click at [657, 335] on div "Delete" at bounding box center [653, 334] width 25 height 33
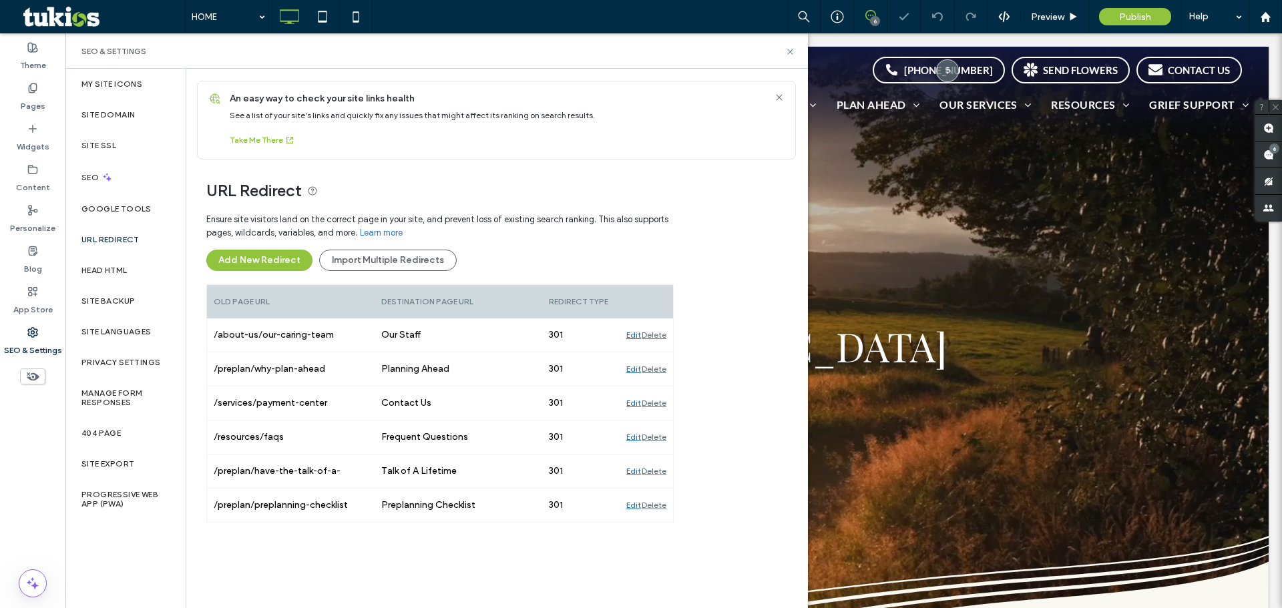
click at [657, 335] on div "Delete" at bounding box center [653, 334] width 25 height 33
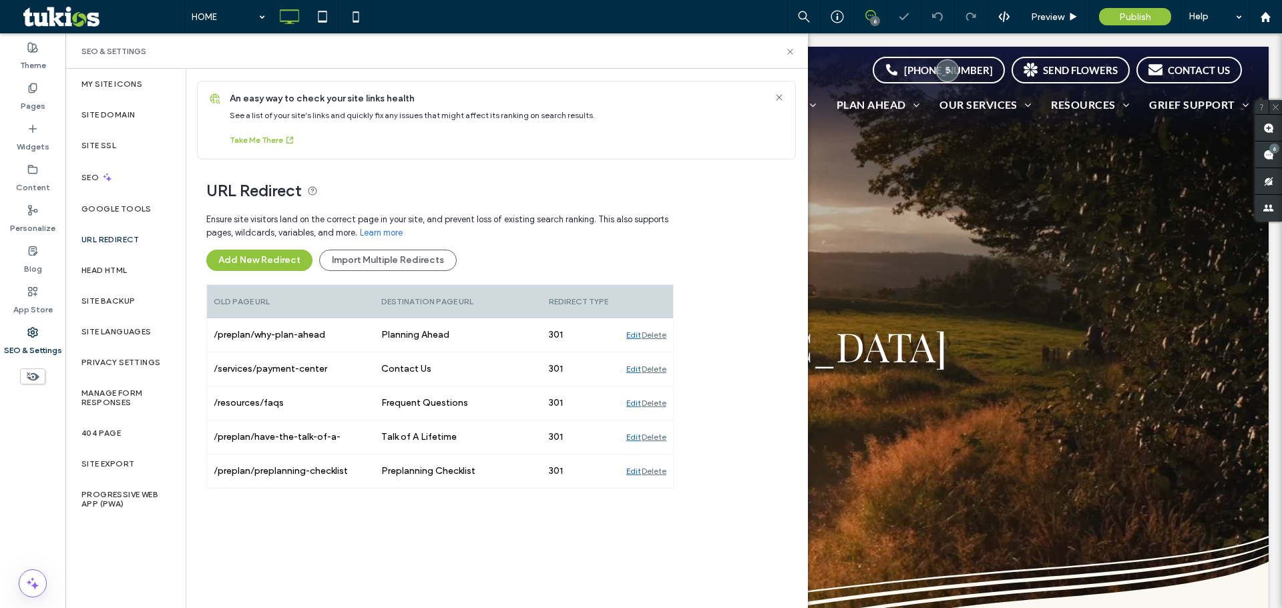
click at [657, 335] on div "Delete" at bounding box center [653, 334] width 25 height 33
click at [657, 352] on div "Delete" at bounding box center [653, 368] width 25 height 33
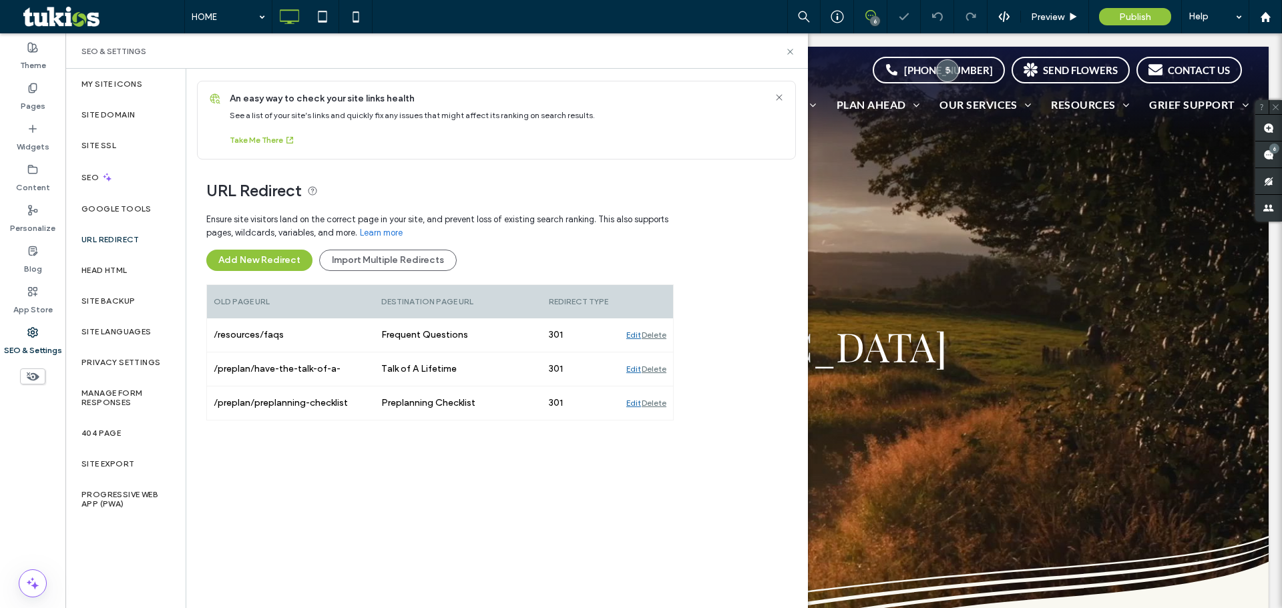
click at [657, 335] on div "Delete" at bounding box center [653, 334] width 25 height 33
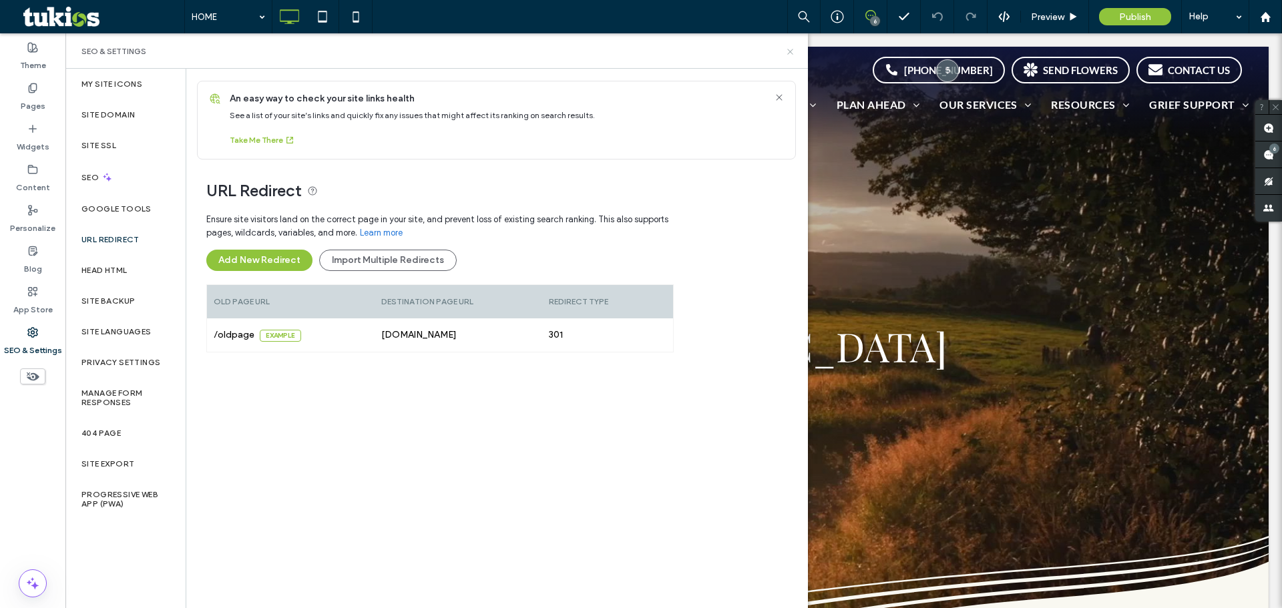
click at [792, 51] on icon at bounding box center [790, 52] width 10 height 10
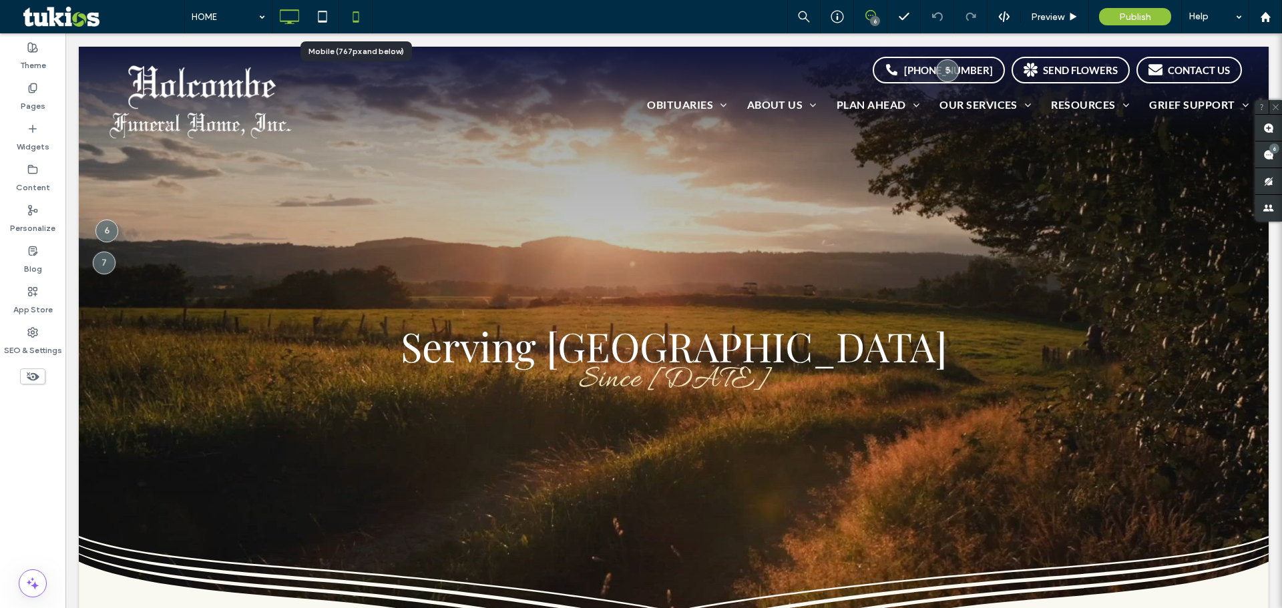
click at [362, 21] on icon at bounding box center [355, 16] width 27 height 27
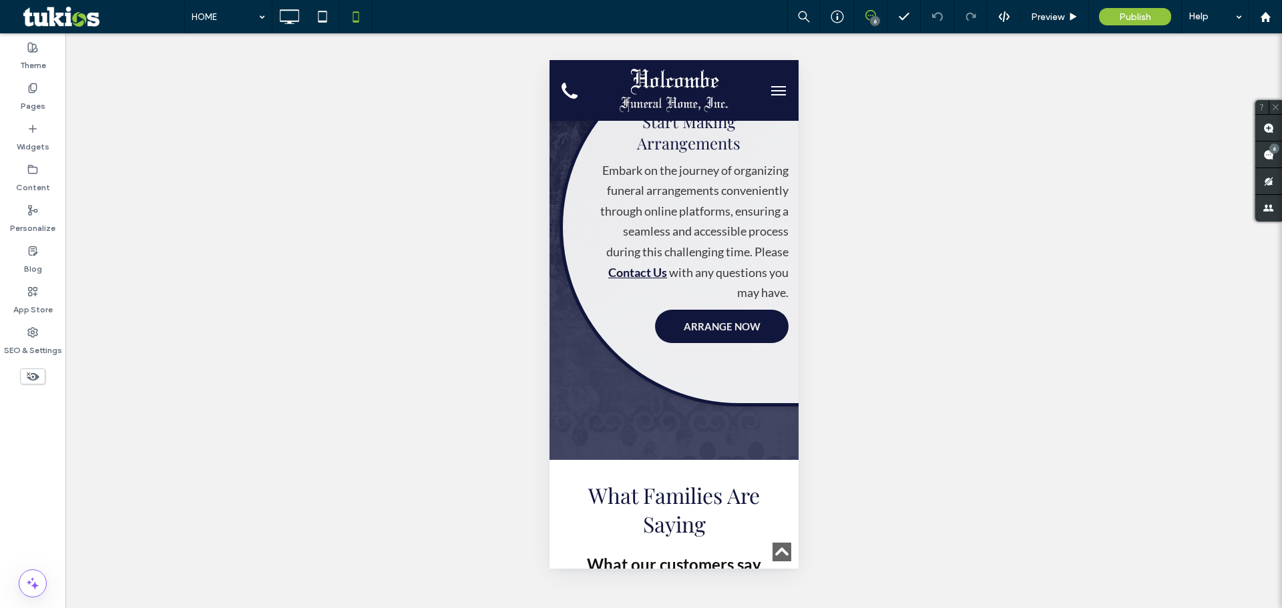
scroll to position [4584, 0]
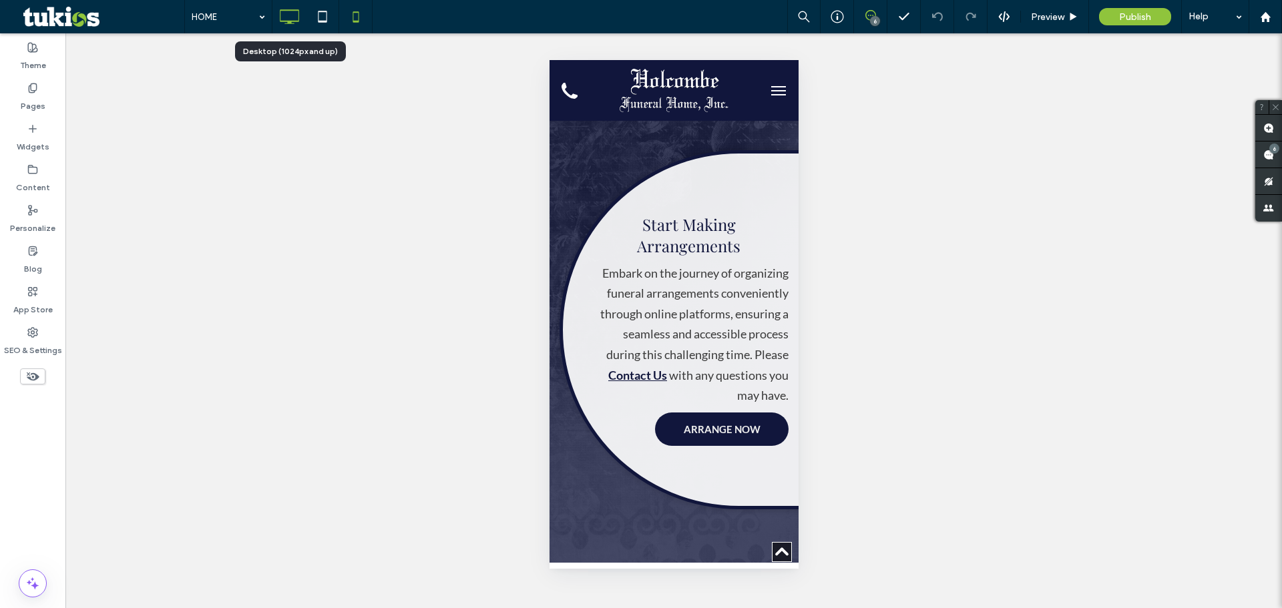
click at [288, 13] on icon at bounding box center [289, 16] width 27 height 27
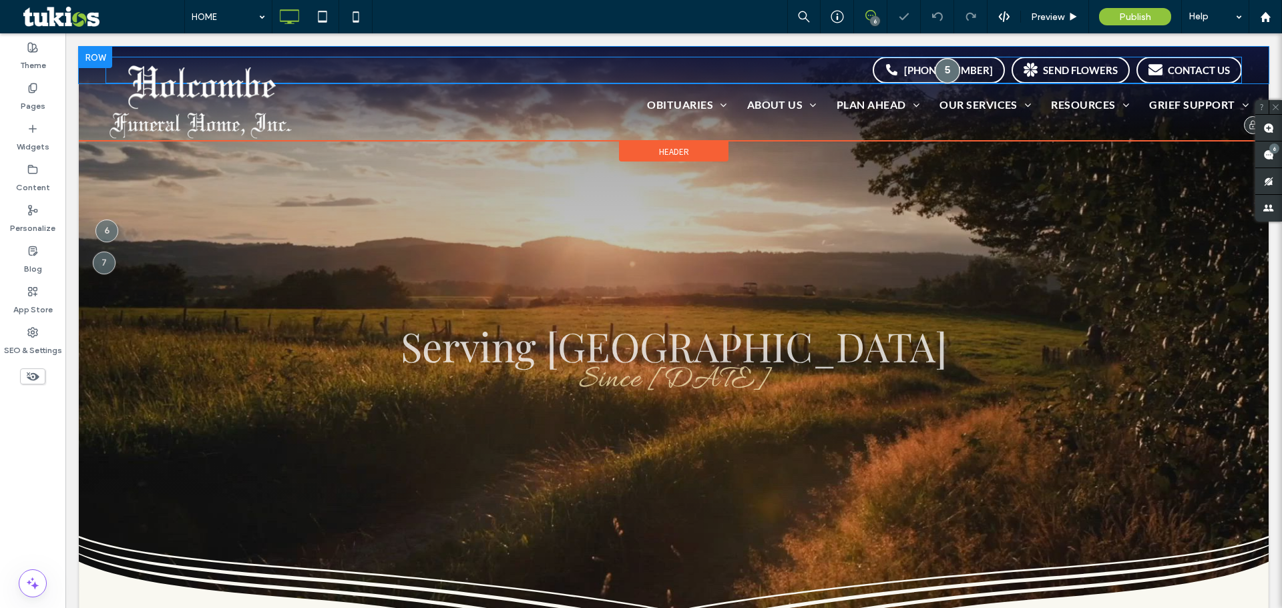
scroll to position [0, 0]
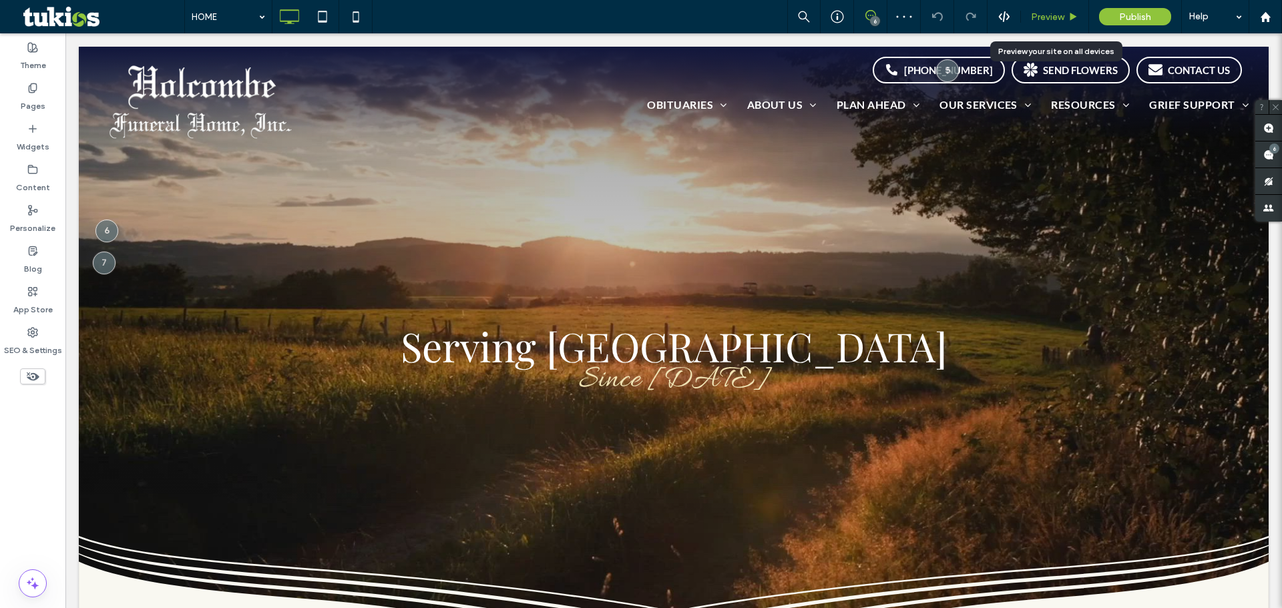
click at [1057, 11] on span "Preview" at bounding box center [1047, 16] width 33 height 11
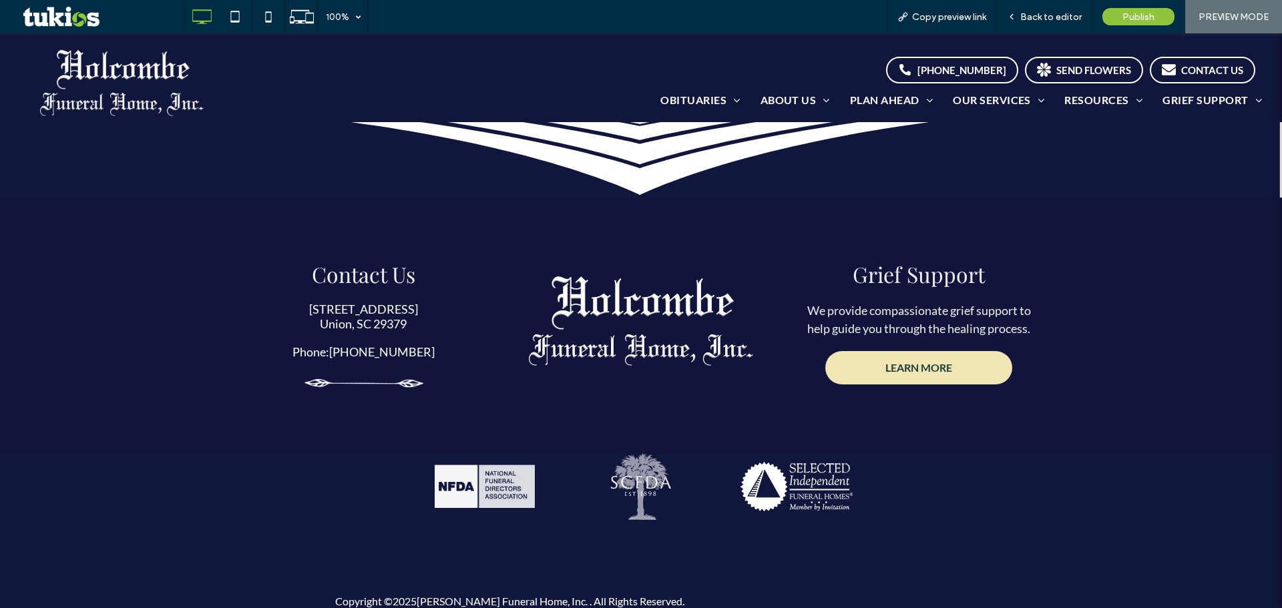
scroll to position [5276, 0]
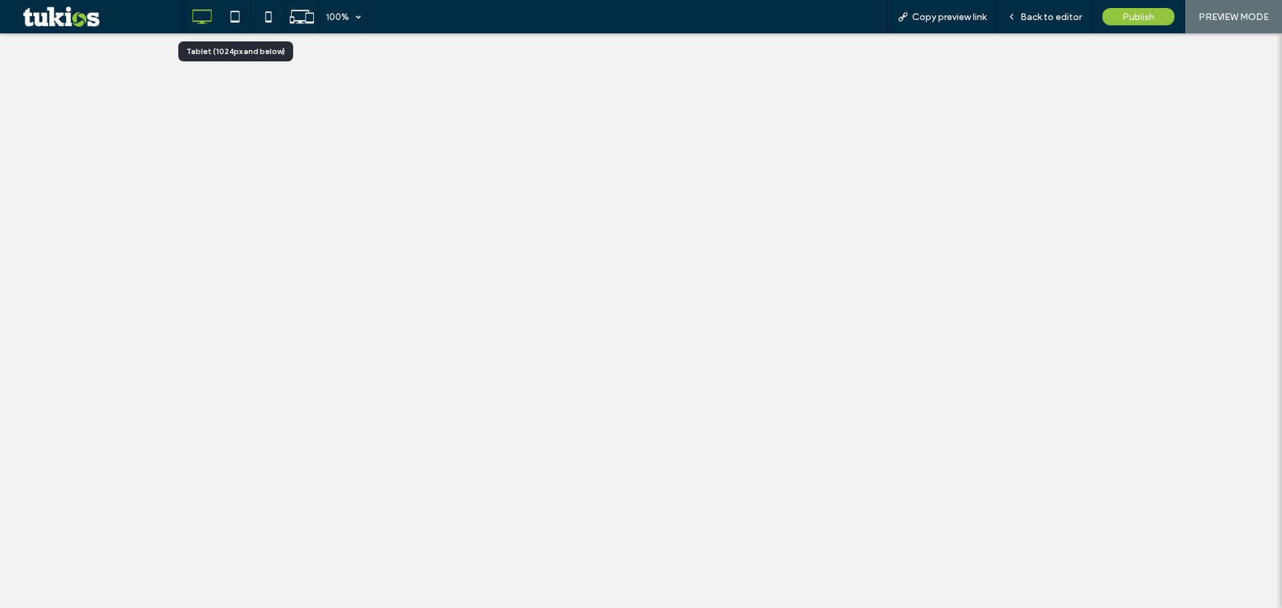
click at [236, 13] on icon at bounding box center [235, 16] width 27 height 27
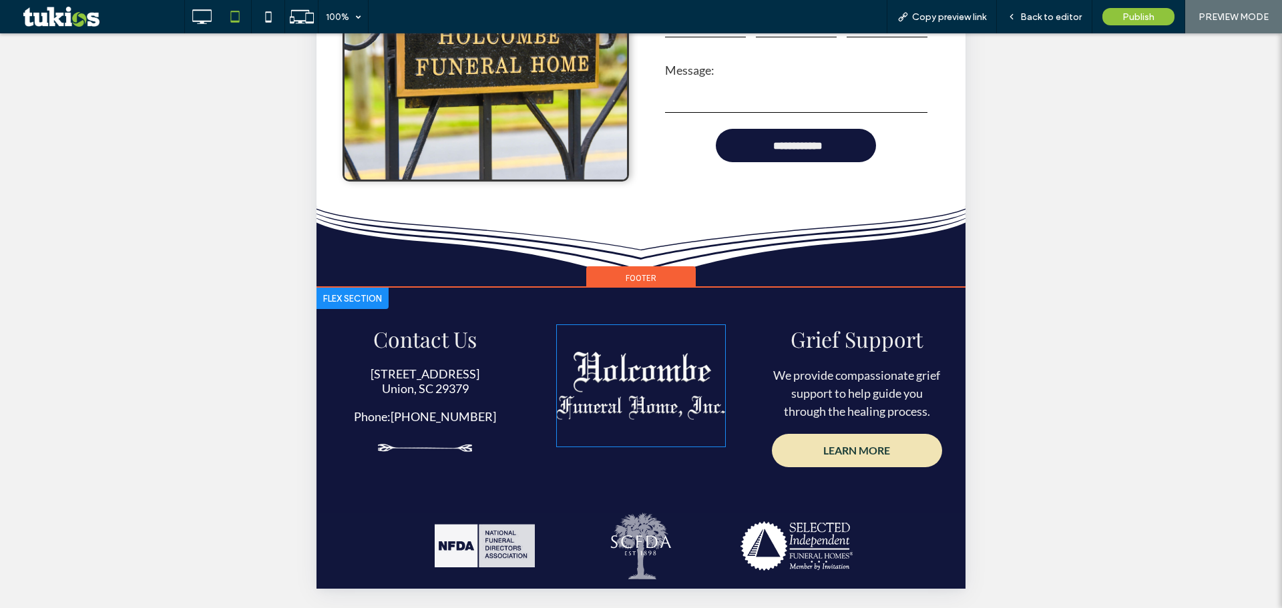
scroll to position [322, 0]
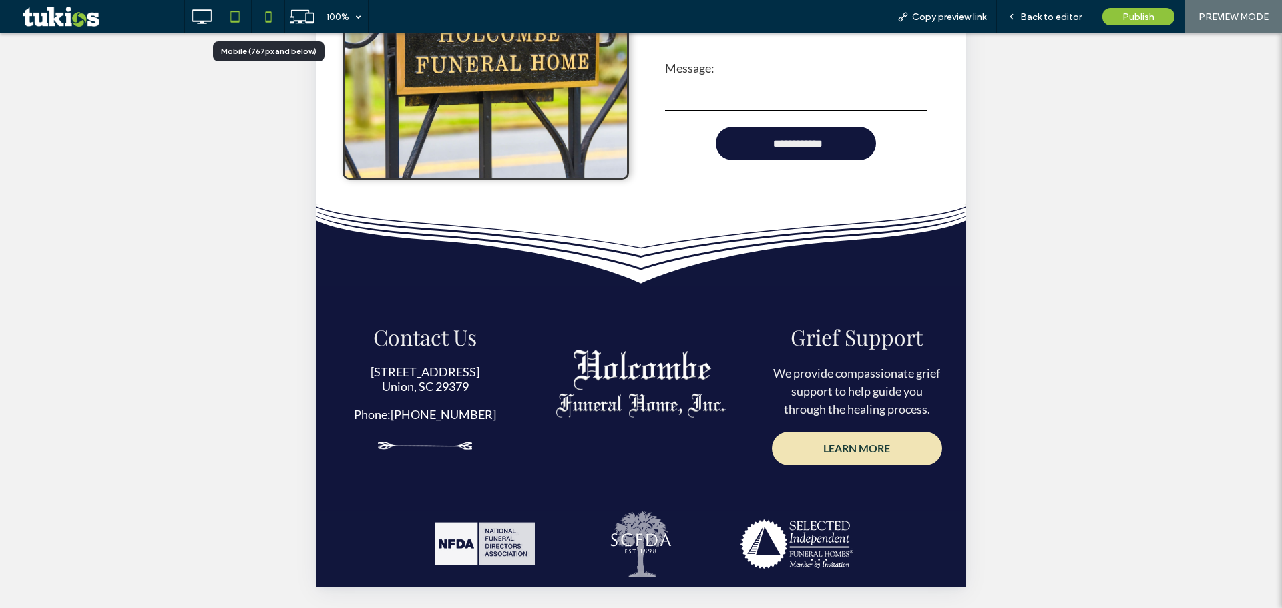
click at [274, 20] on icon at bounding box center [268, 16] width 27 height 27
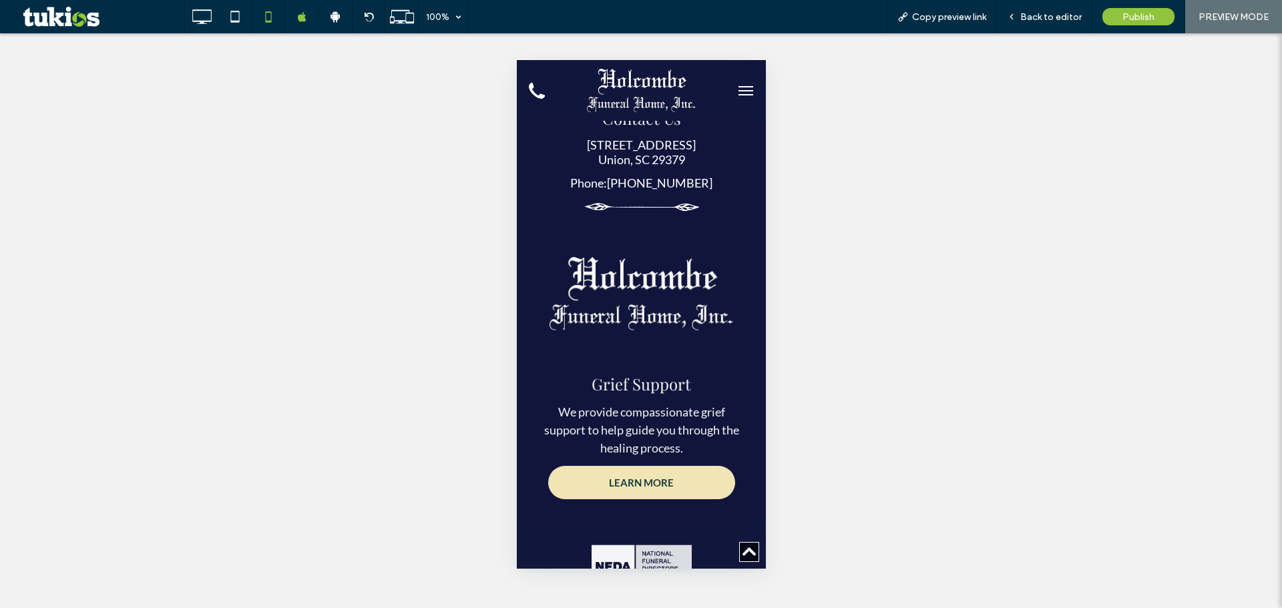
scroll to position [6854, 0]
